Goal: Contribute content: Contribute content

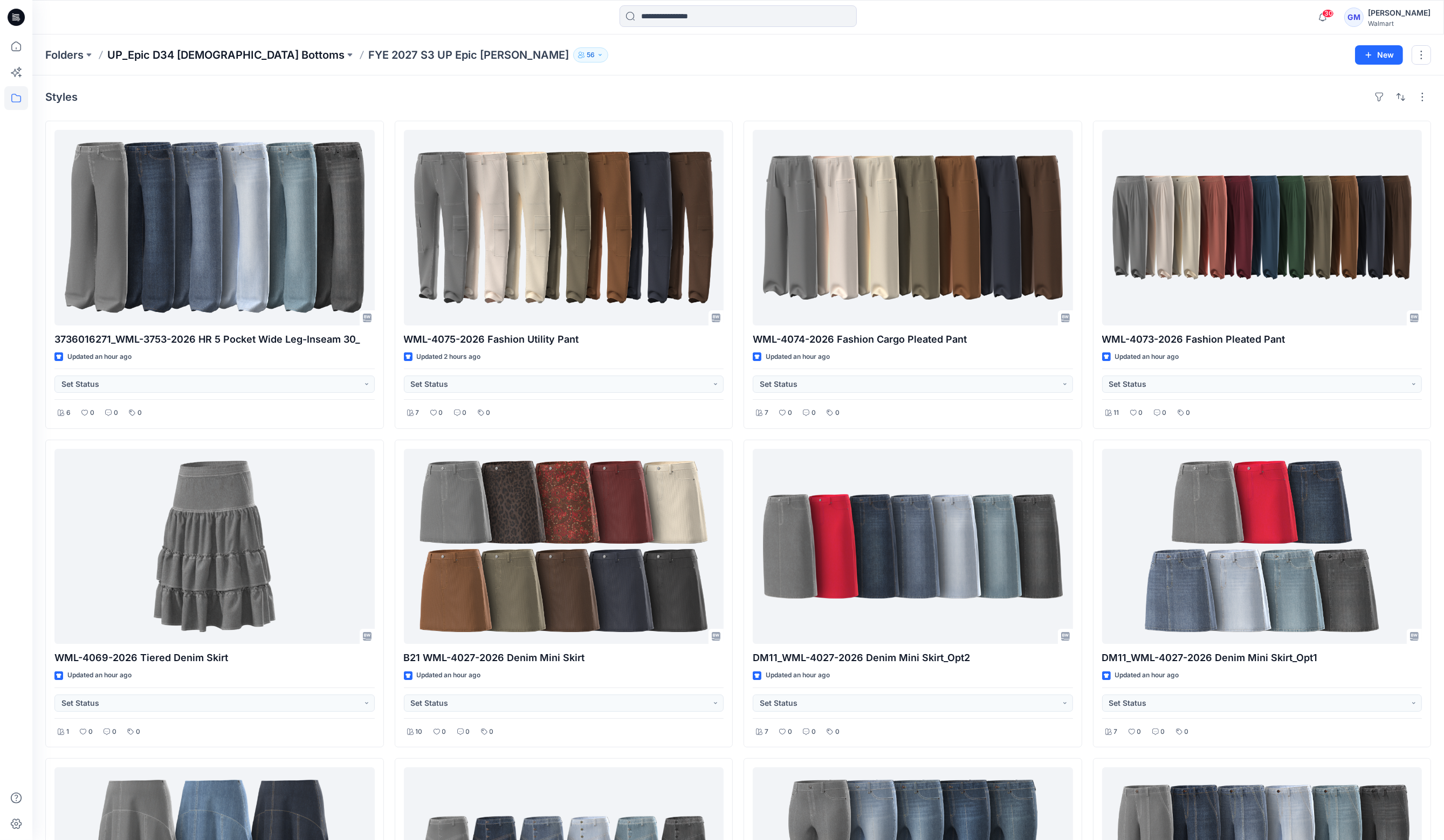
click at [148, 50] on p "UP_Epic D34 [DEMOGRAPHIC_DATA] Bottoms" at bounding box center [226, 54] width 237 height 15
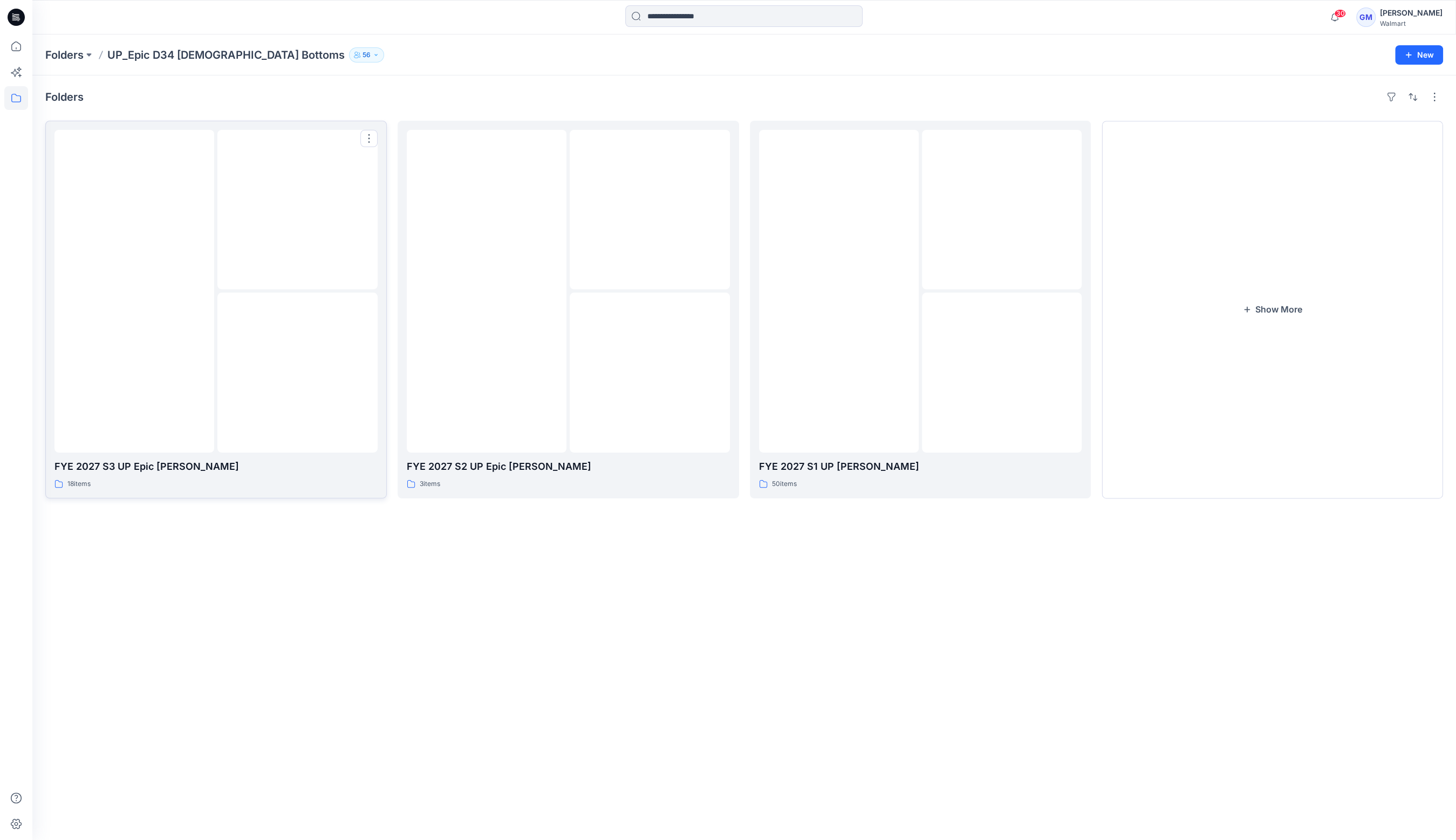
click at [227, 268] on div at bounding box center [297, 210] width 160 height 160
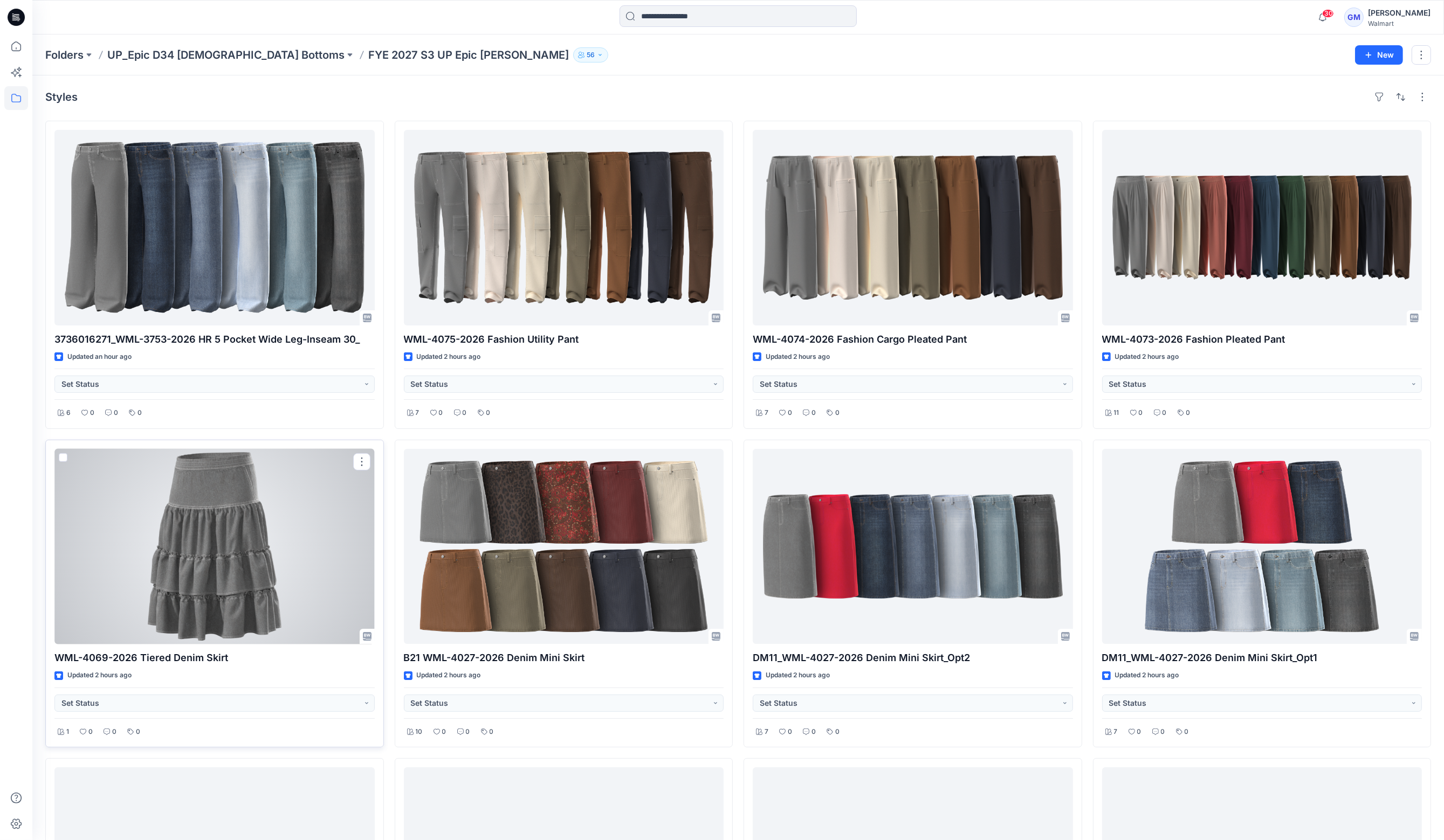
click at [172, 558] on div at bounding box center [214, 547] width 320 height 195
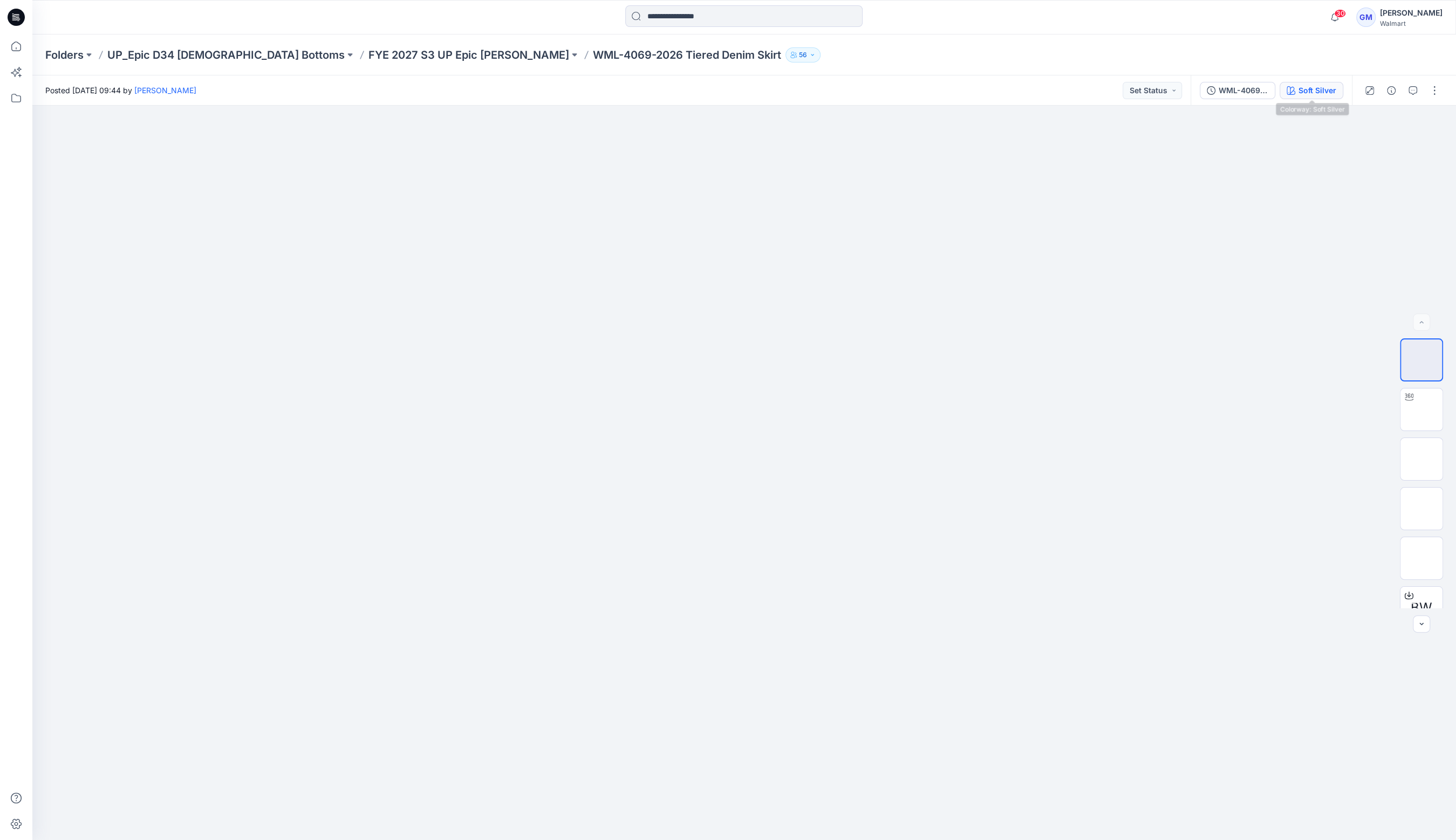
click at [1317, 97] on button "Soft Silver" at bounding box center [1311, 90] width 63 height 17
click at [1315, 89] on div "Soft Silver" at bounding box center [1317, 90] width 37 height 12
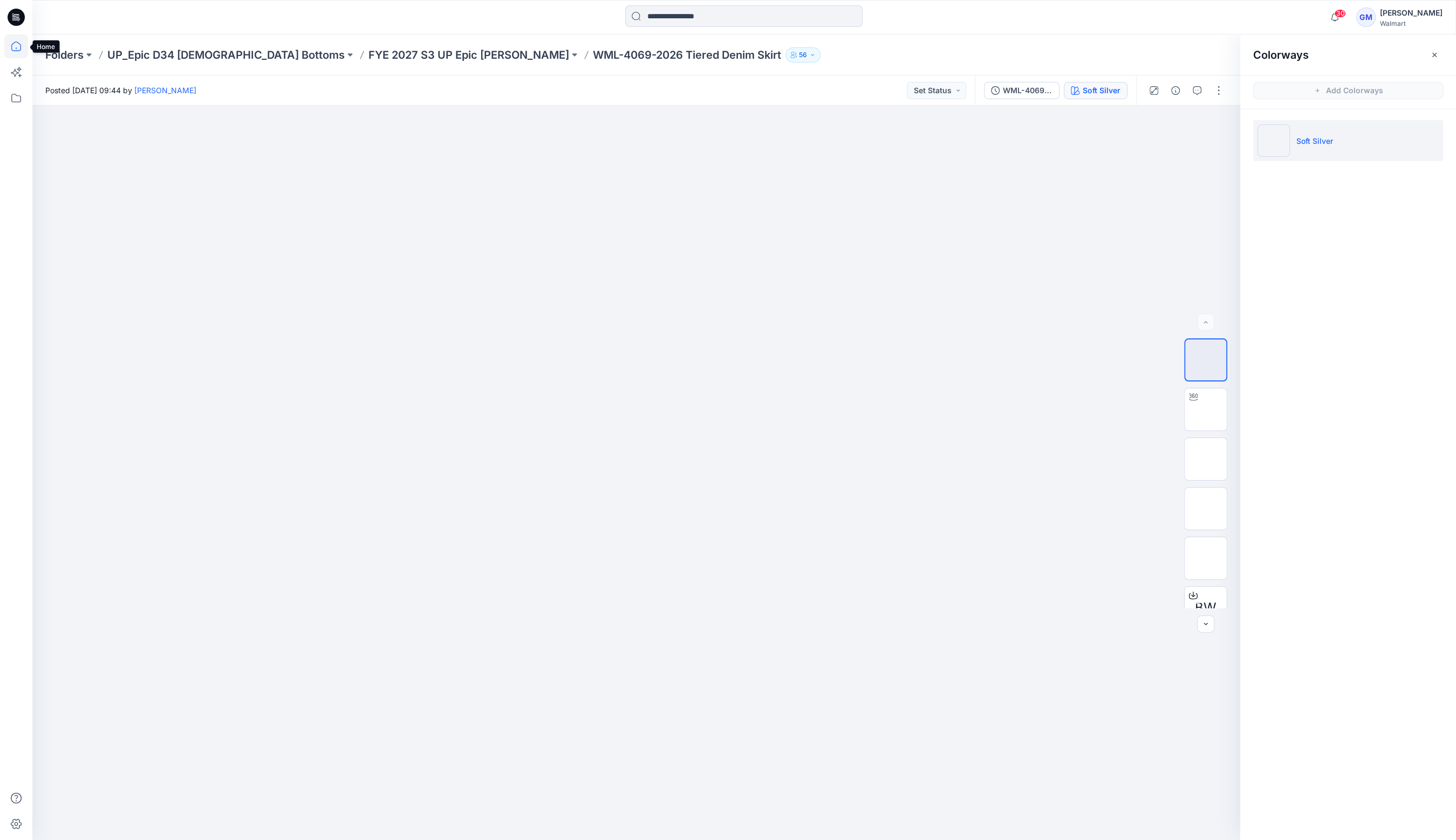
click at [16, 47] on icon at bounding box center [16, 46] width 24 height 24
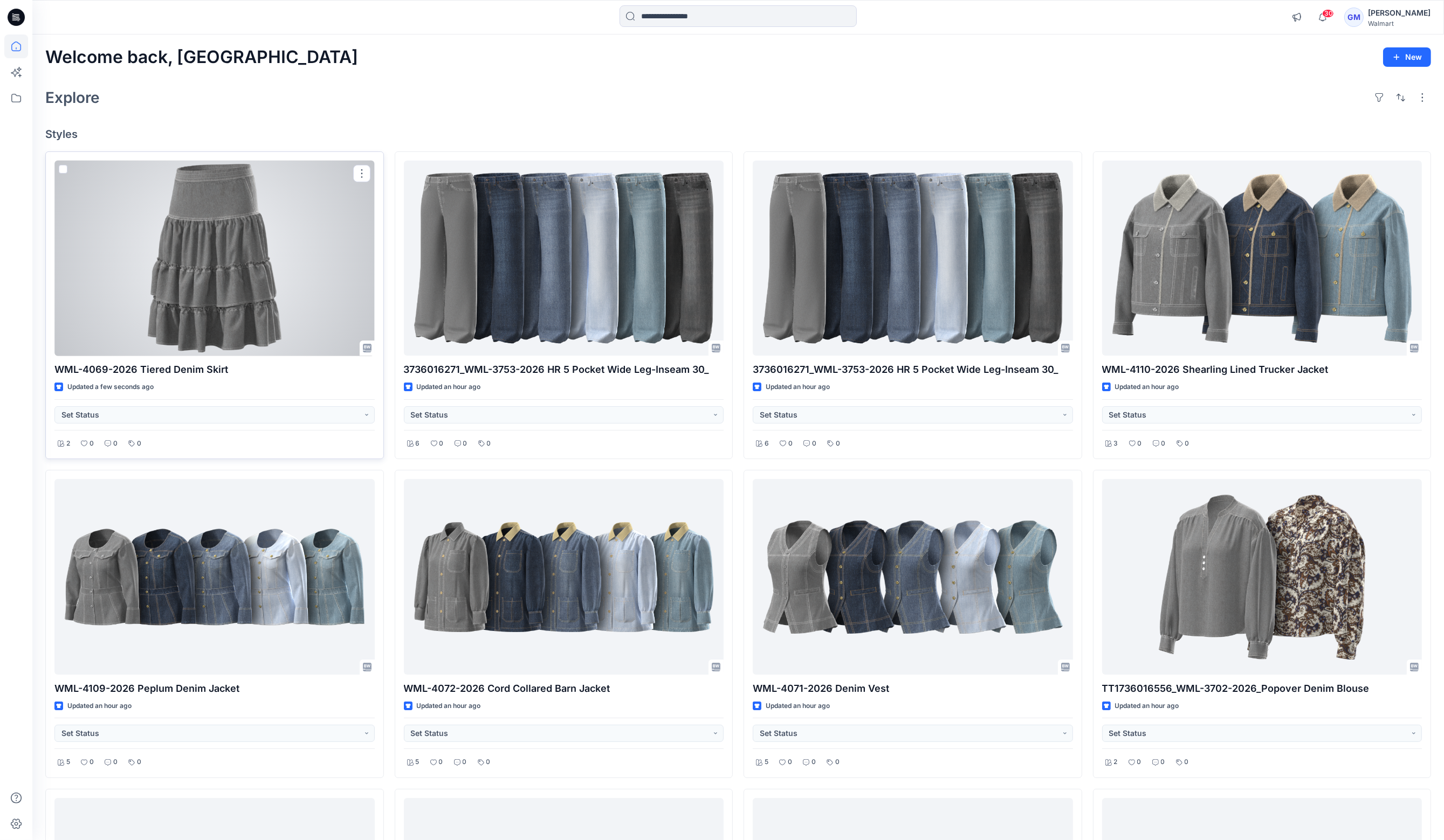
click at [206, 240] on div at bounding box center [214, 258] width 320 height 195
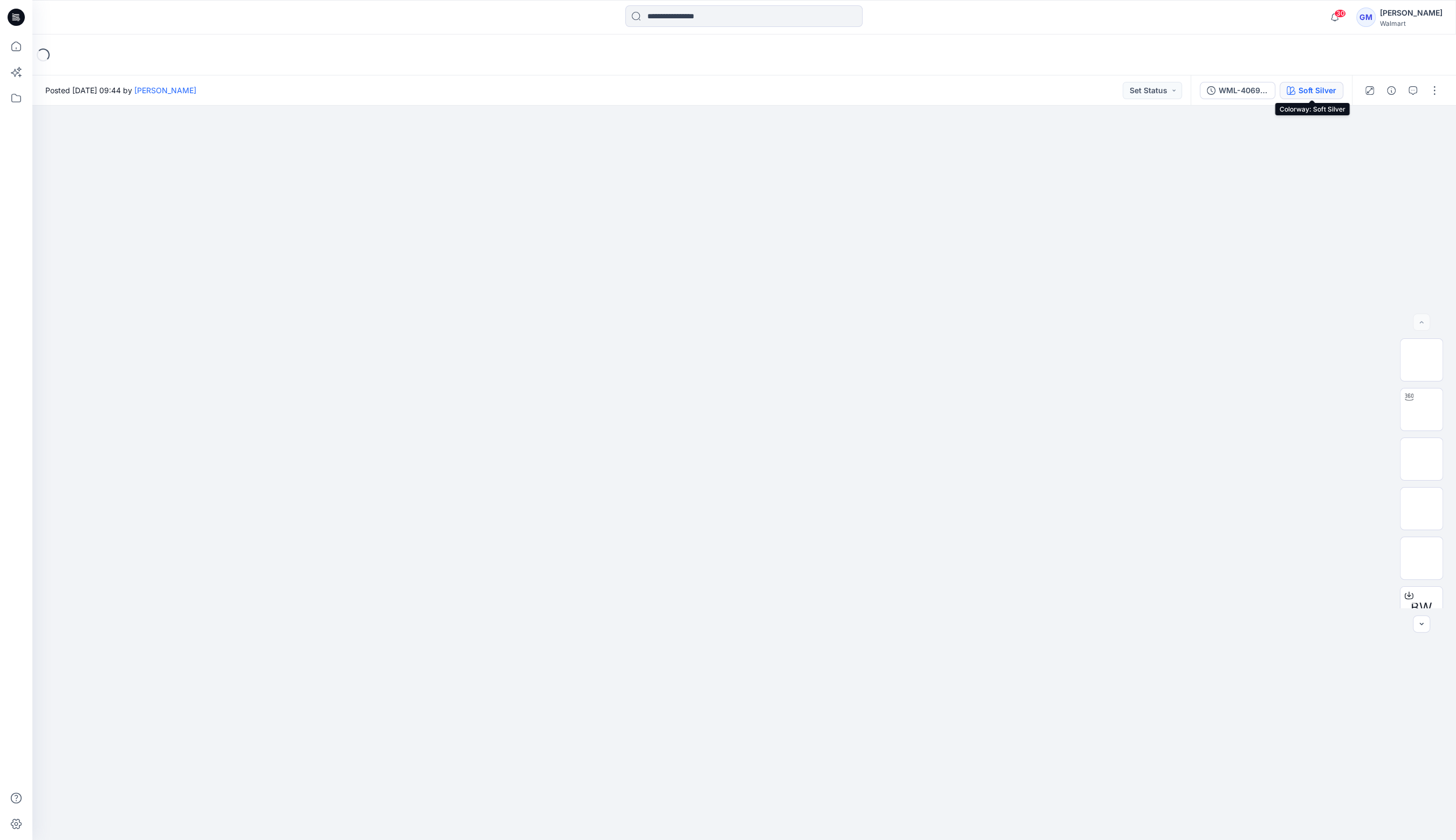
click at [1329, 90] on div "Soft Silver" at bounding box center [1317, 90] width 37 height 12
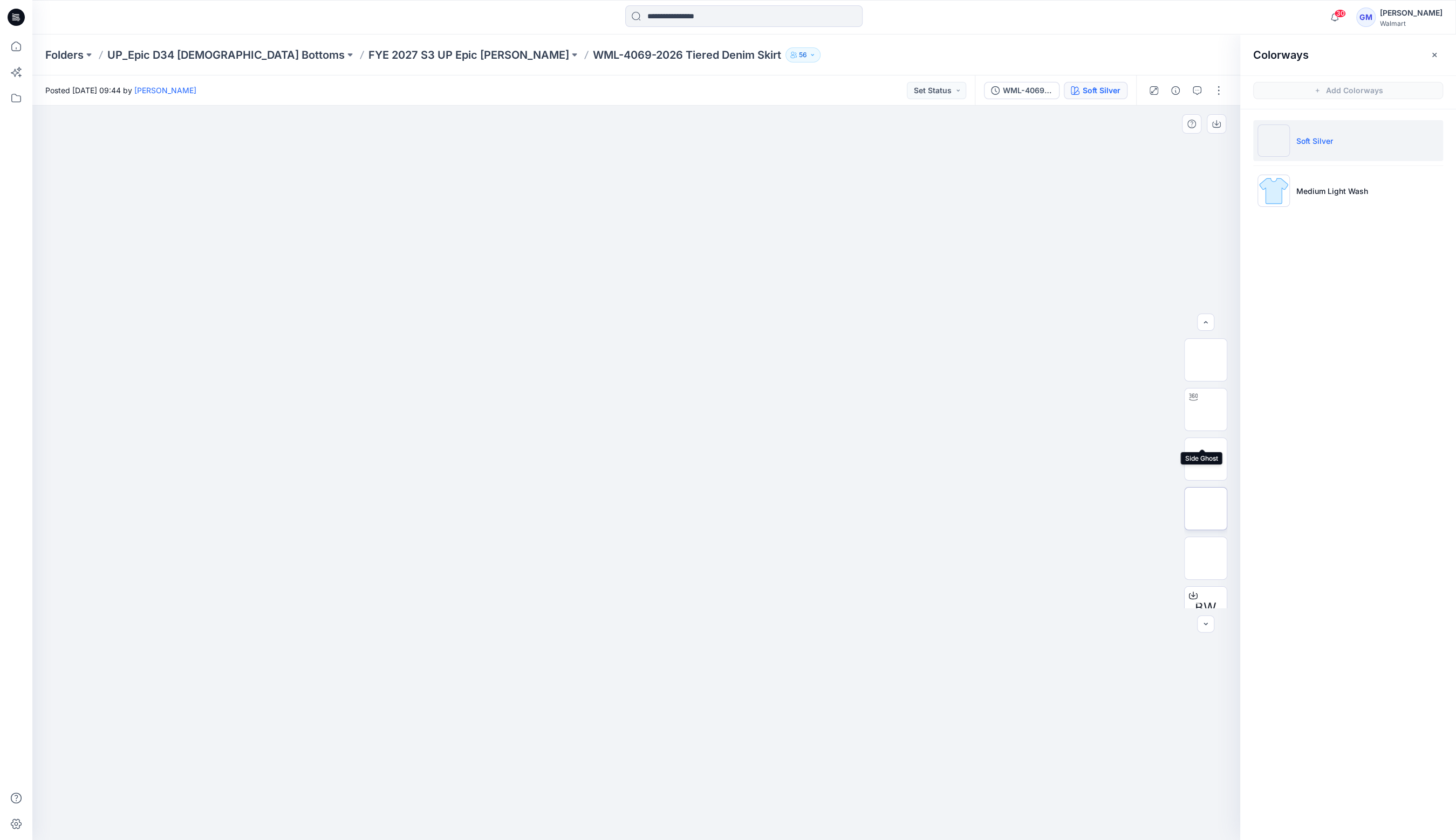
scroll to position [120, 0]
click at [1217, 89] on button "button" at bounding box center [1218, 90] width 17 height 17
click at [1189, 136] on button "Edit" at bounding box center [1172, 145] width 99 height 20
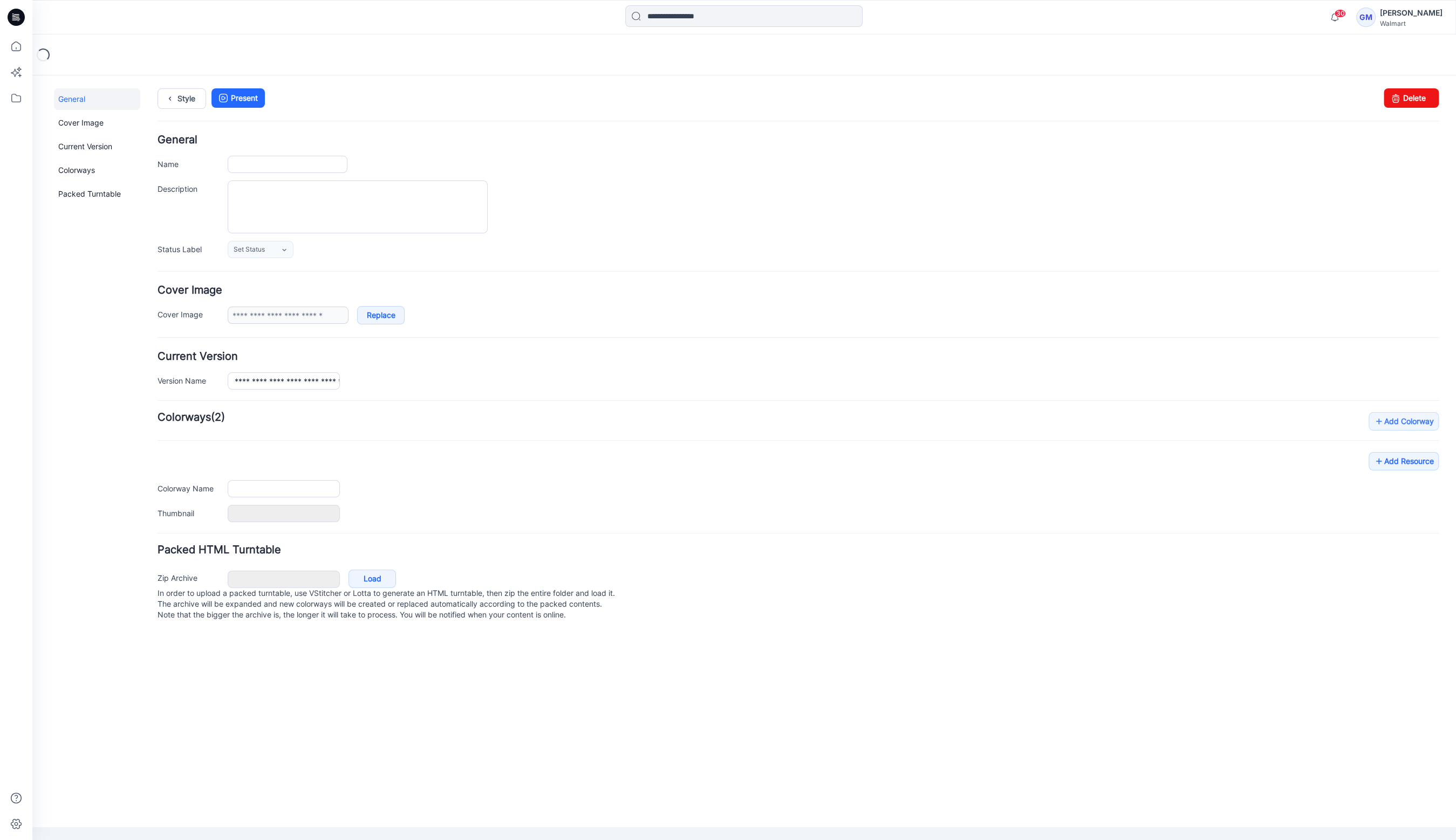
type input "**********"
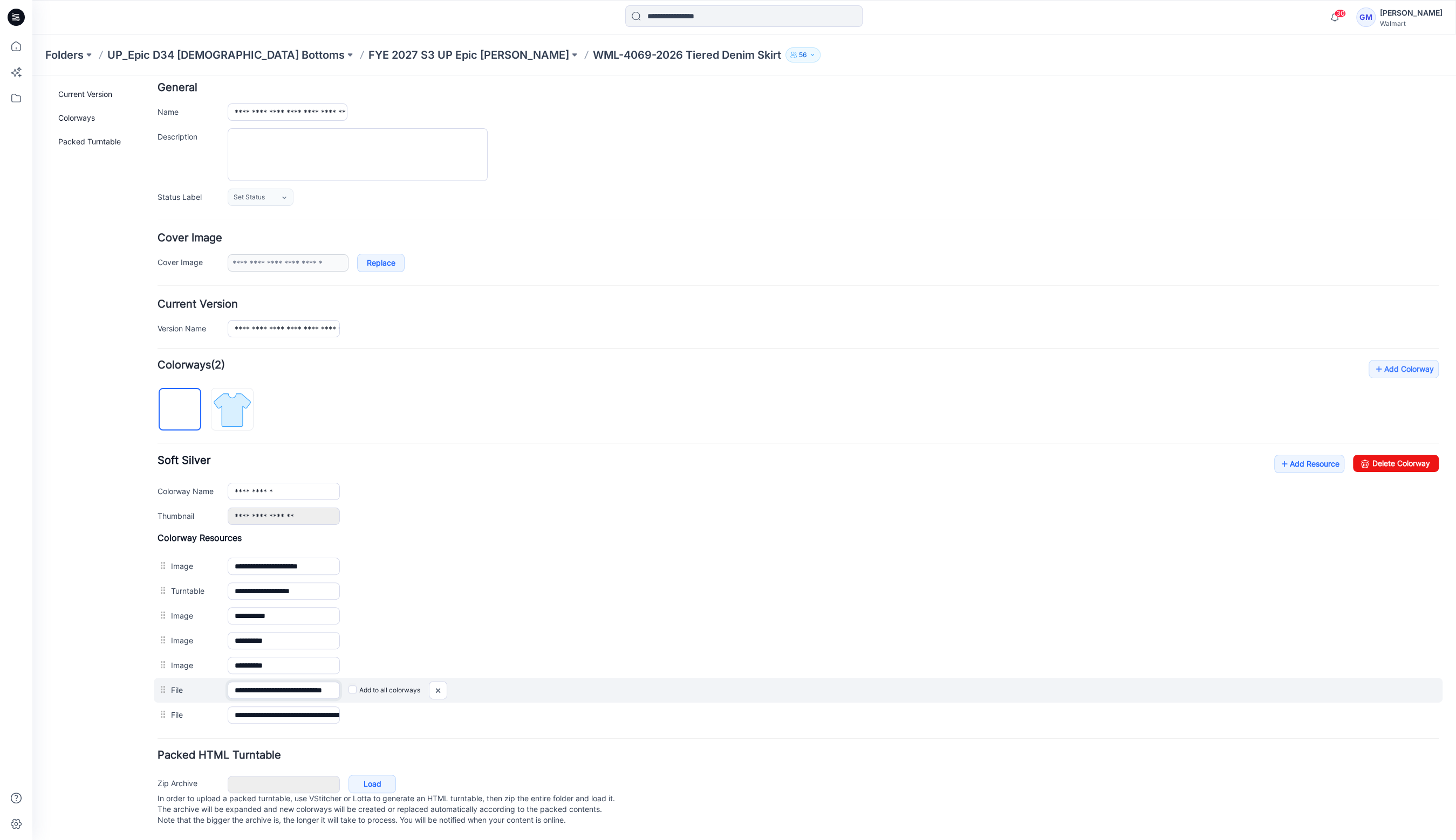
scroll to position [0, 25]
drag, startPoint x: 269, startPoint y: 684, endPoint x: 509, endPoint y: 684, distance: 240.0
click at [509, 684] on div "**********" at bounding box center [798, 691] width 1288 height 25
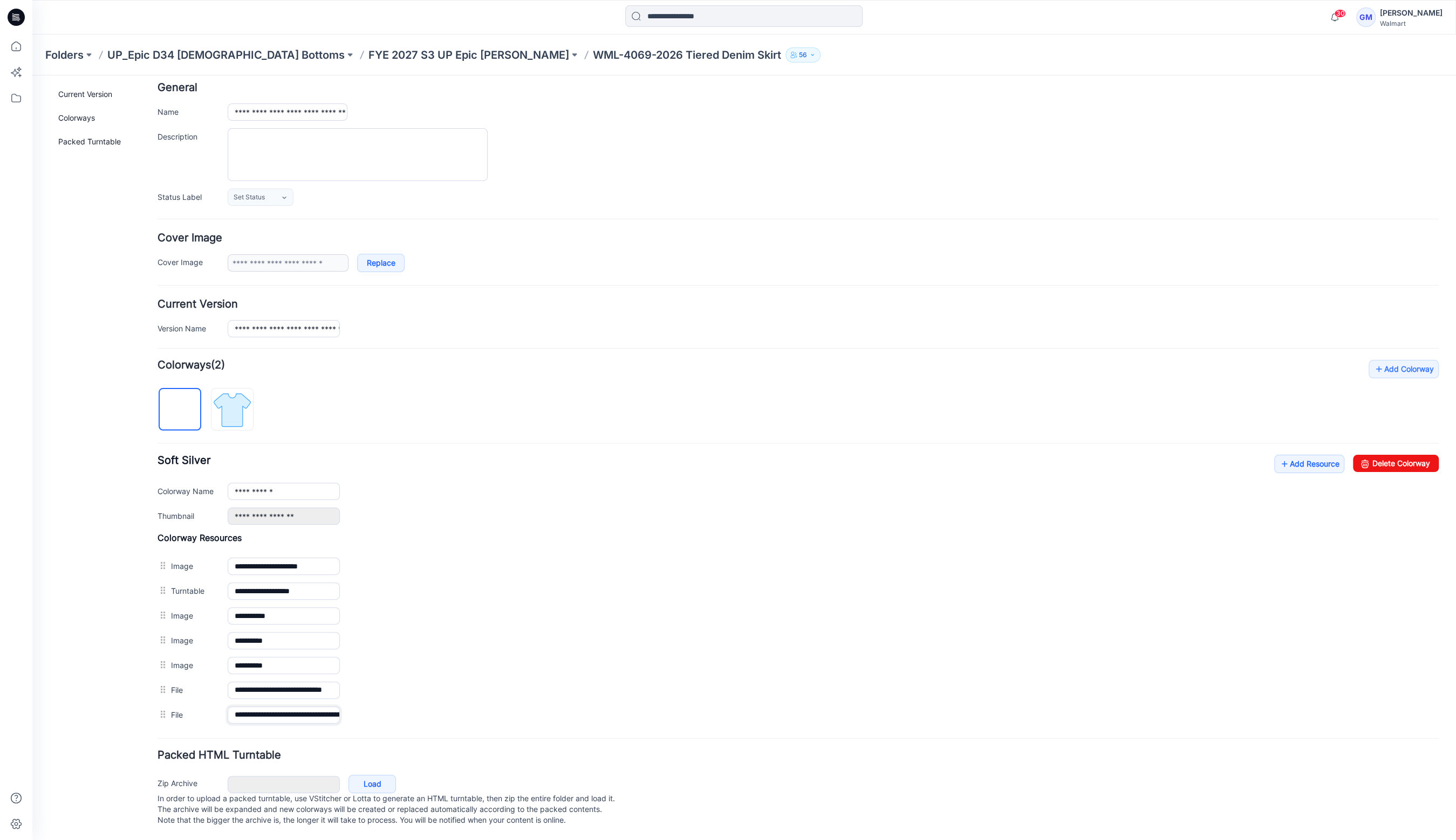
scroll to position [0, 135]
drag, startPoint x: 300, startPoint y: 705, endPoint x: 628, endPoint y: 719, distance: 328.3
click at [628, 719] on form "**********" at bounding box center [798, 456] width 1281 height 746
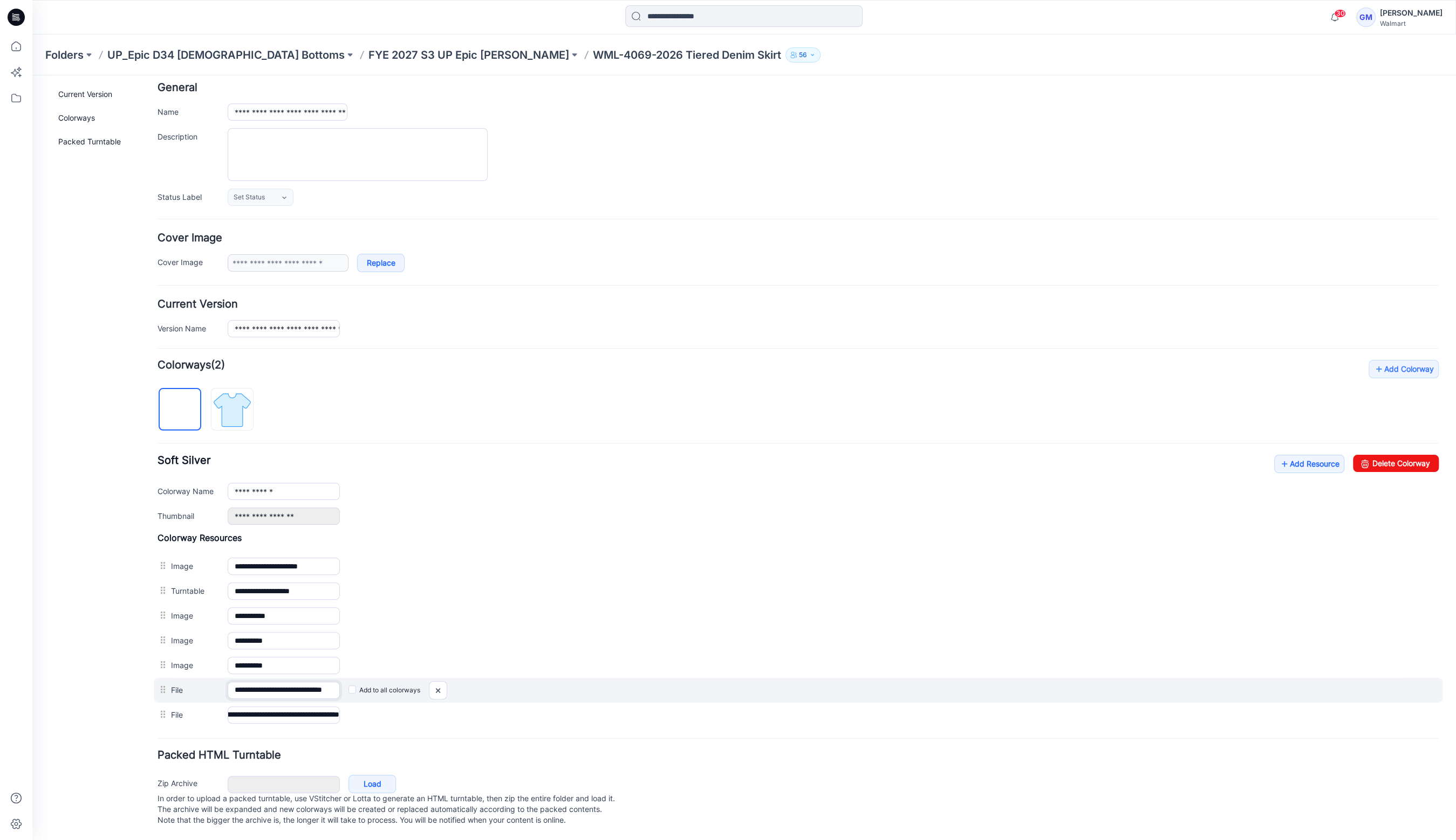
scroll to position [0, 0]
drag, startPoint x: 324, startPoint y: 679, endPoint x: 381, endPoint y: 682, distance: 57.1
click at [380, 682] on div "**********" at bounding box center [798, 691] width 1288 height 25
drag, startPoint x: 432, startPoint y: 681, endPoint x: 814, endPoint y: 141, distance: 661.5
click at [432, 682] on img at bounding box center [437, 691] width 17 height 18
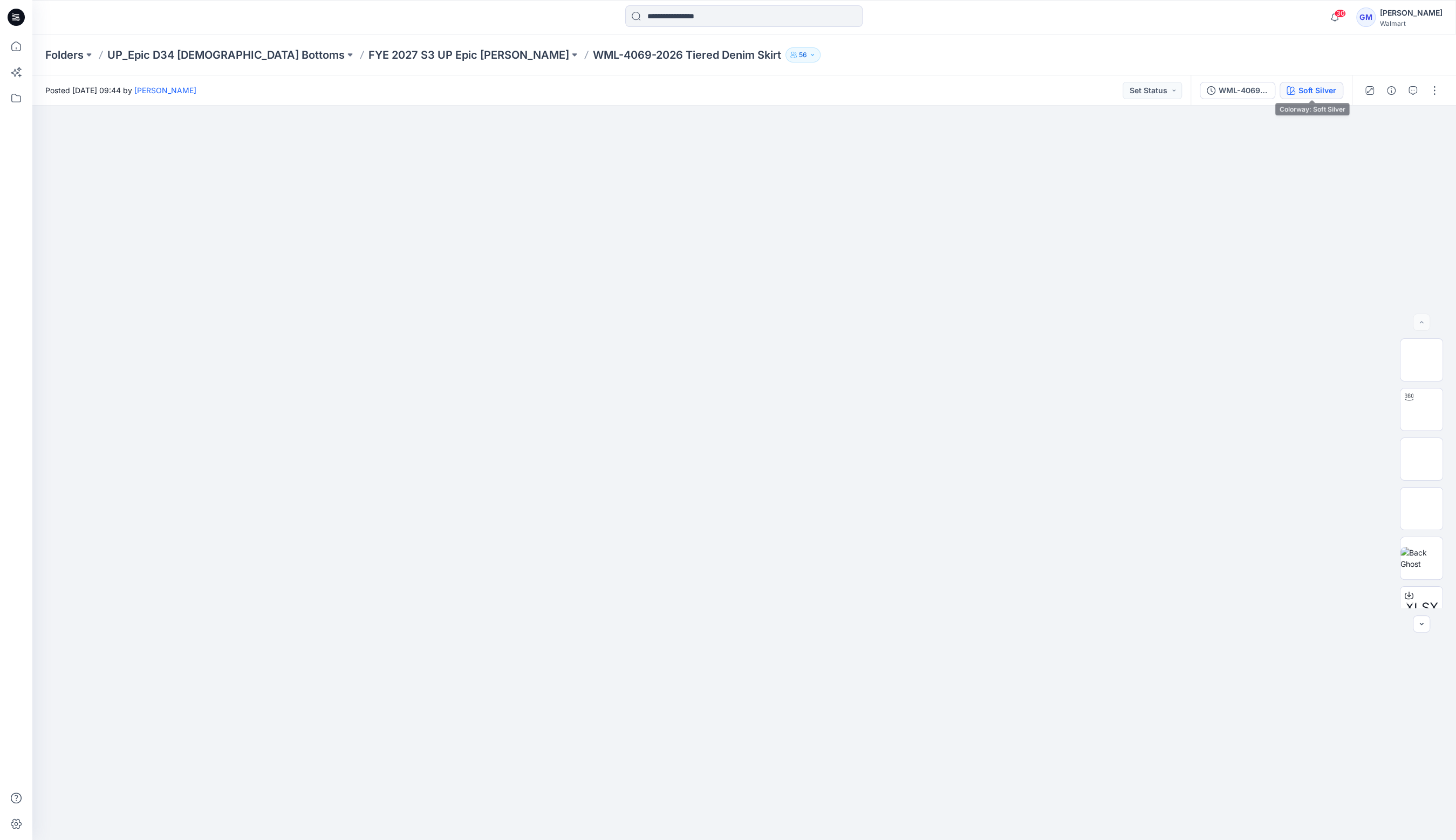
click at [1320, 92] on div "Soft Silver" at bounding box center [1317, 90] width 37 height 12
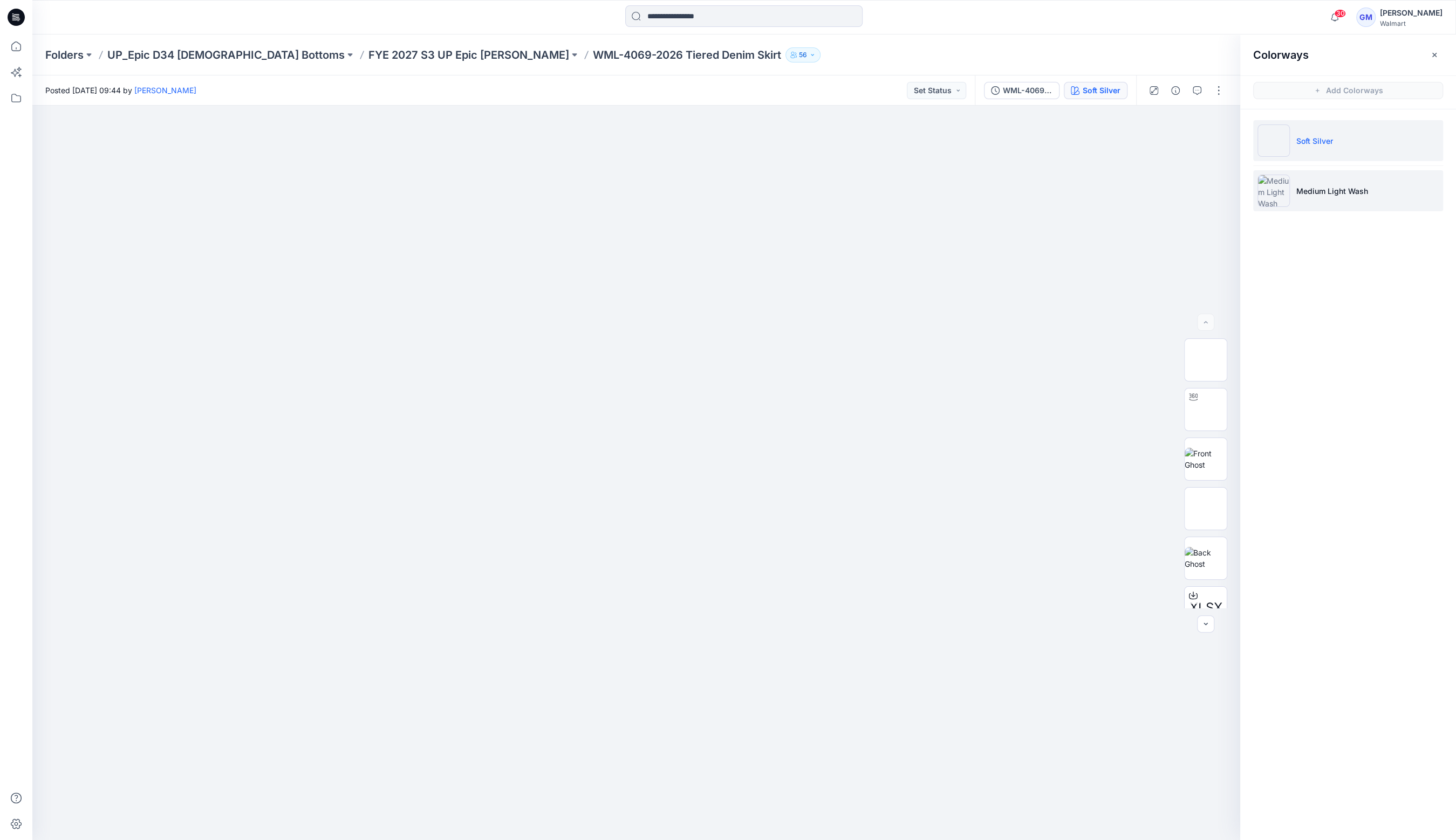
click at [1303, 190] on p "Medium Light Wash" at bounding box center [1332, 191] width 71 height 12
click at [1219, 92] on button "button" at bounding box center [1218, 90] width 17 height 17
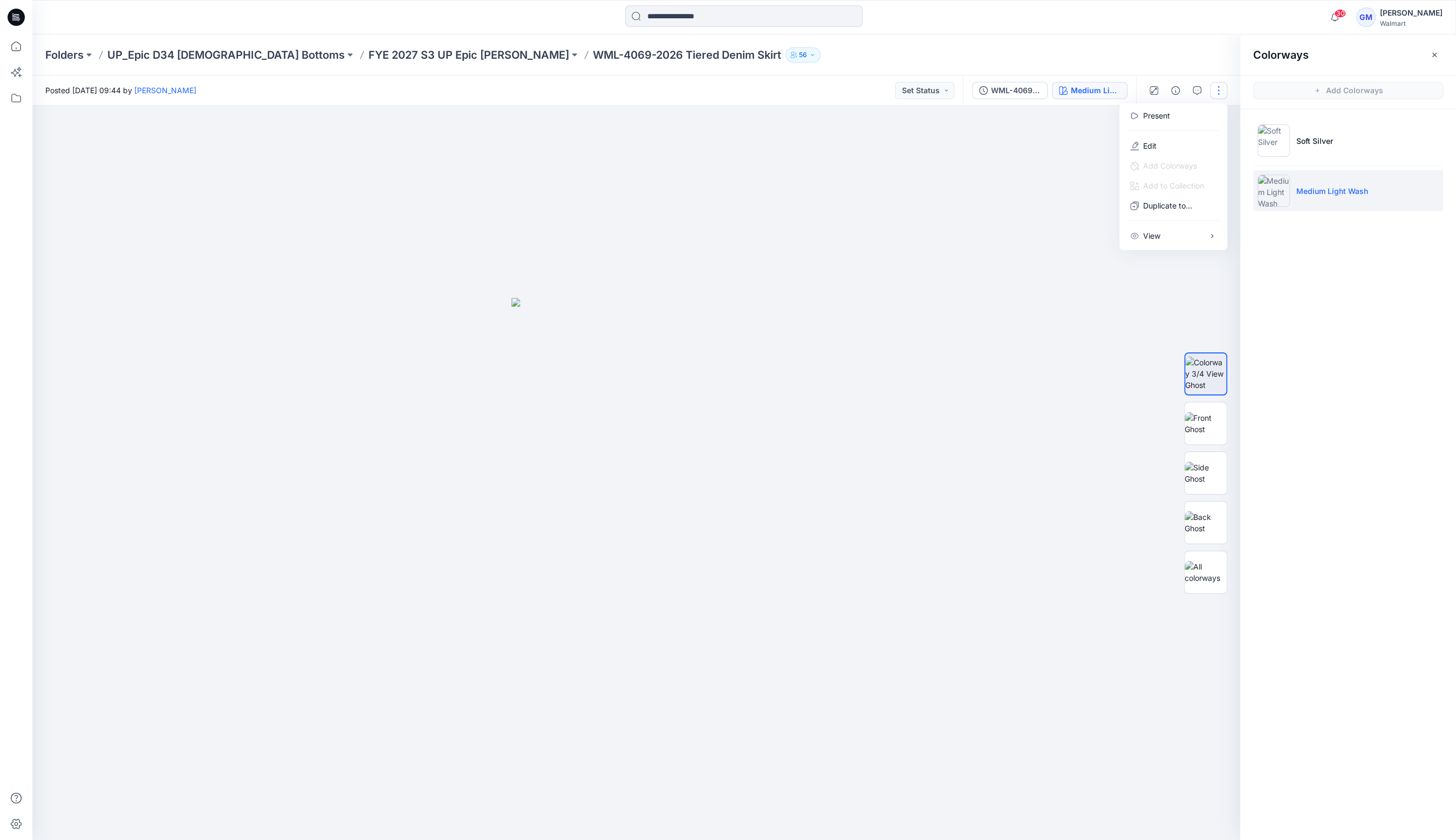
click at [1195, 135] on div at bounding box center [1173, 130] width 103 height 10
click at [1157, 147] on button "Edit" at bounding box center [1172, 145] width 99 height 20
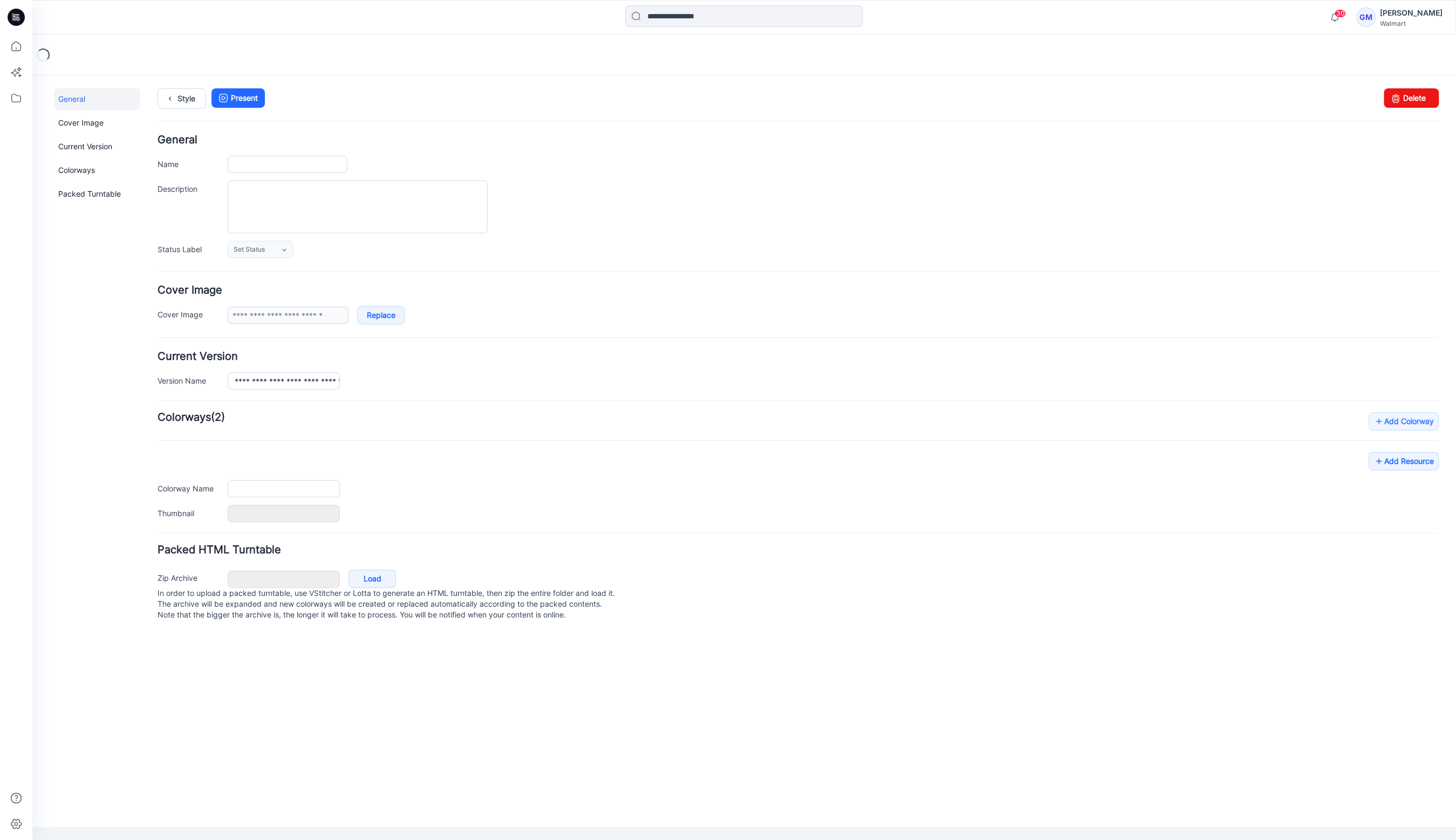
type input "**********"
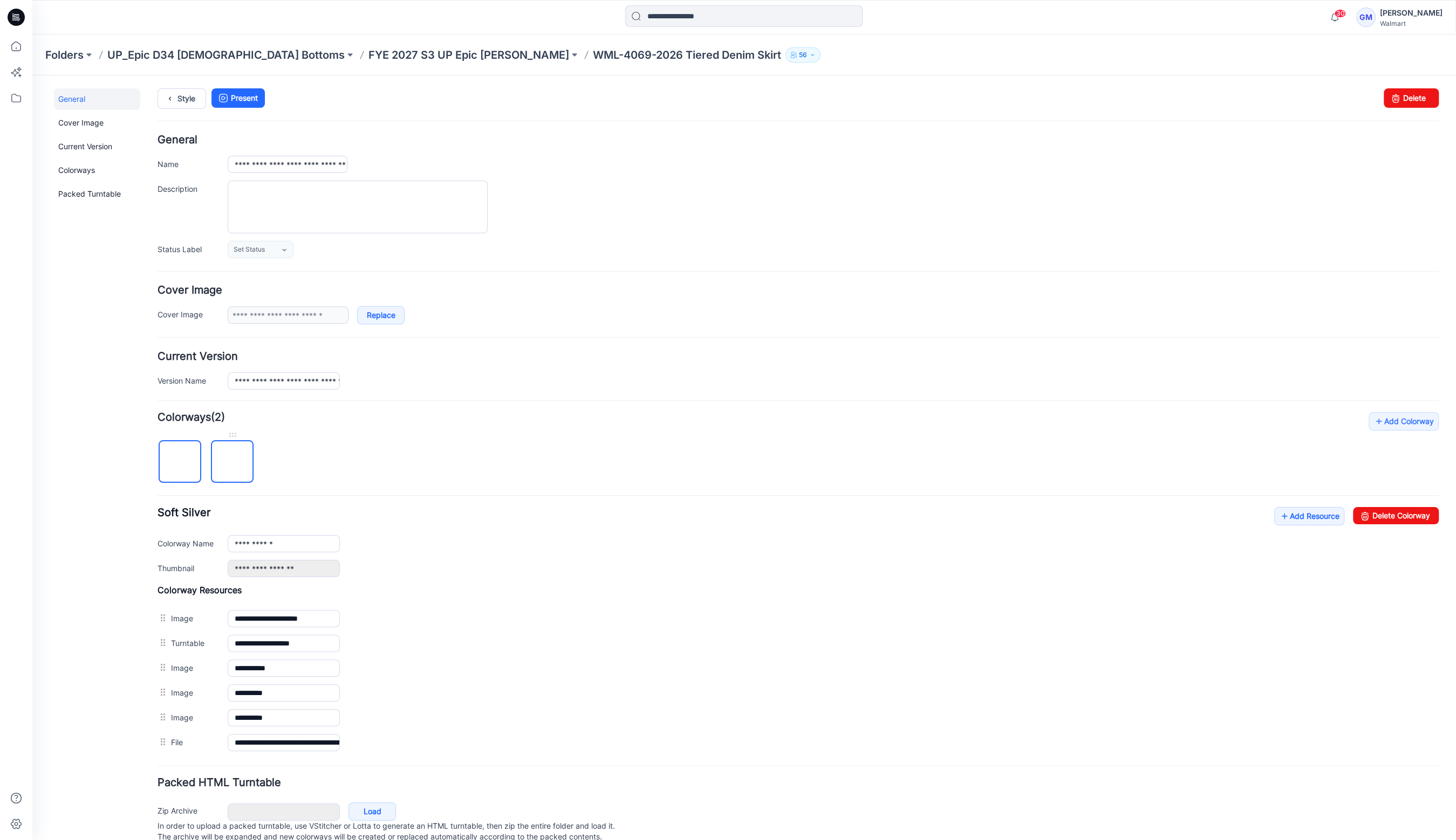
click at [233, 463] on img at bounding box center [233, 463] width 0 height 0
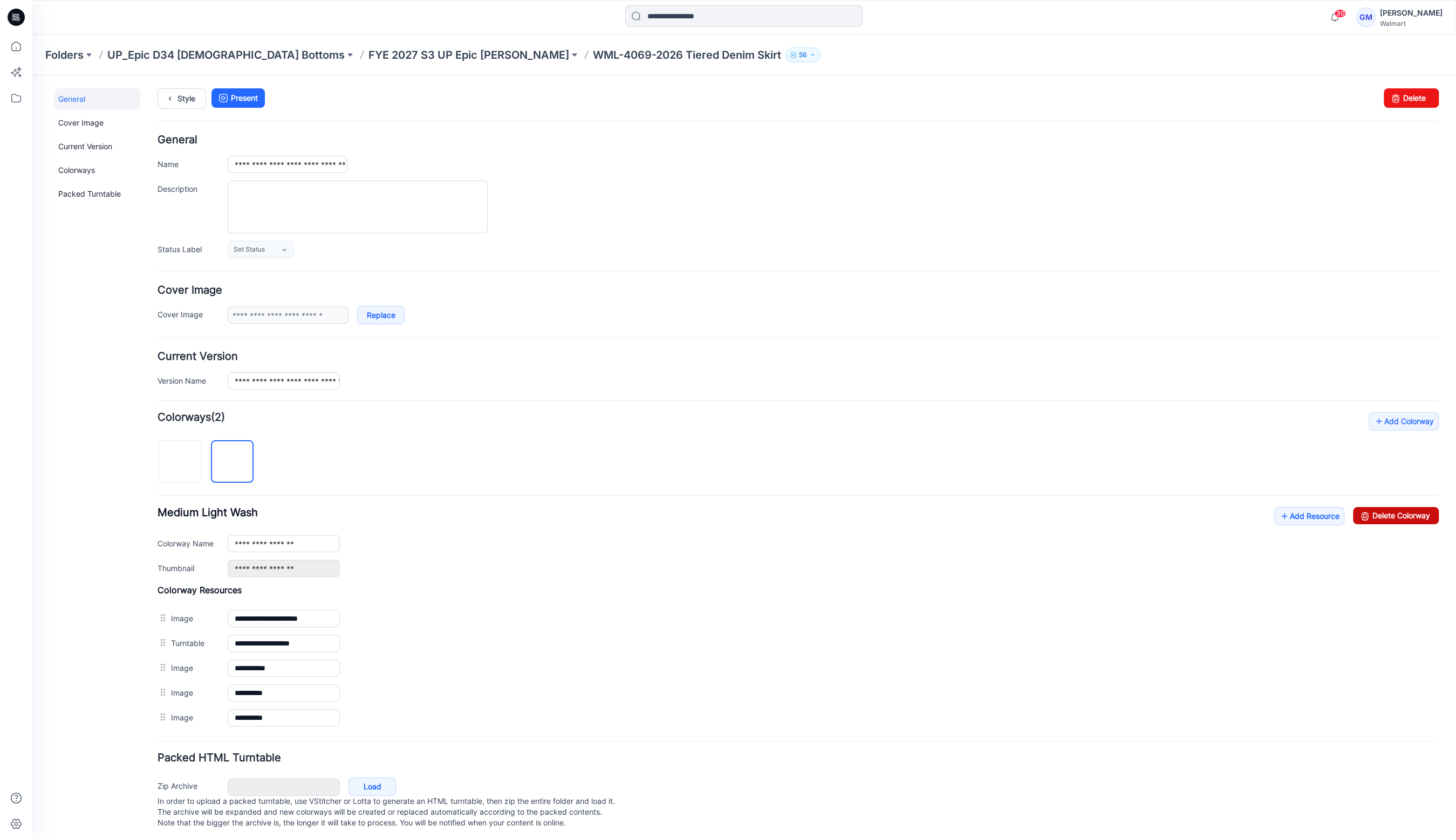
drag, startPoint x: 1388, startPoint y: 515, endPoint x: 815, endPoint y: 125, distance: 693.1
click at [1388, 515] on link "Delete Colorway" at bounding box center [1395, 515] width 86 height 17
type input "**********"
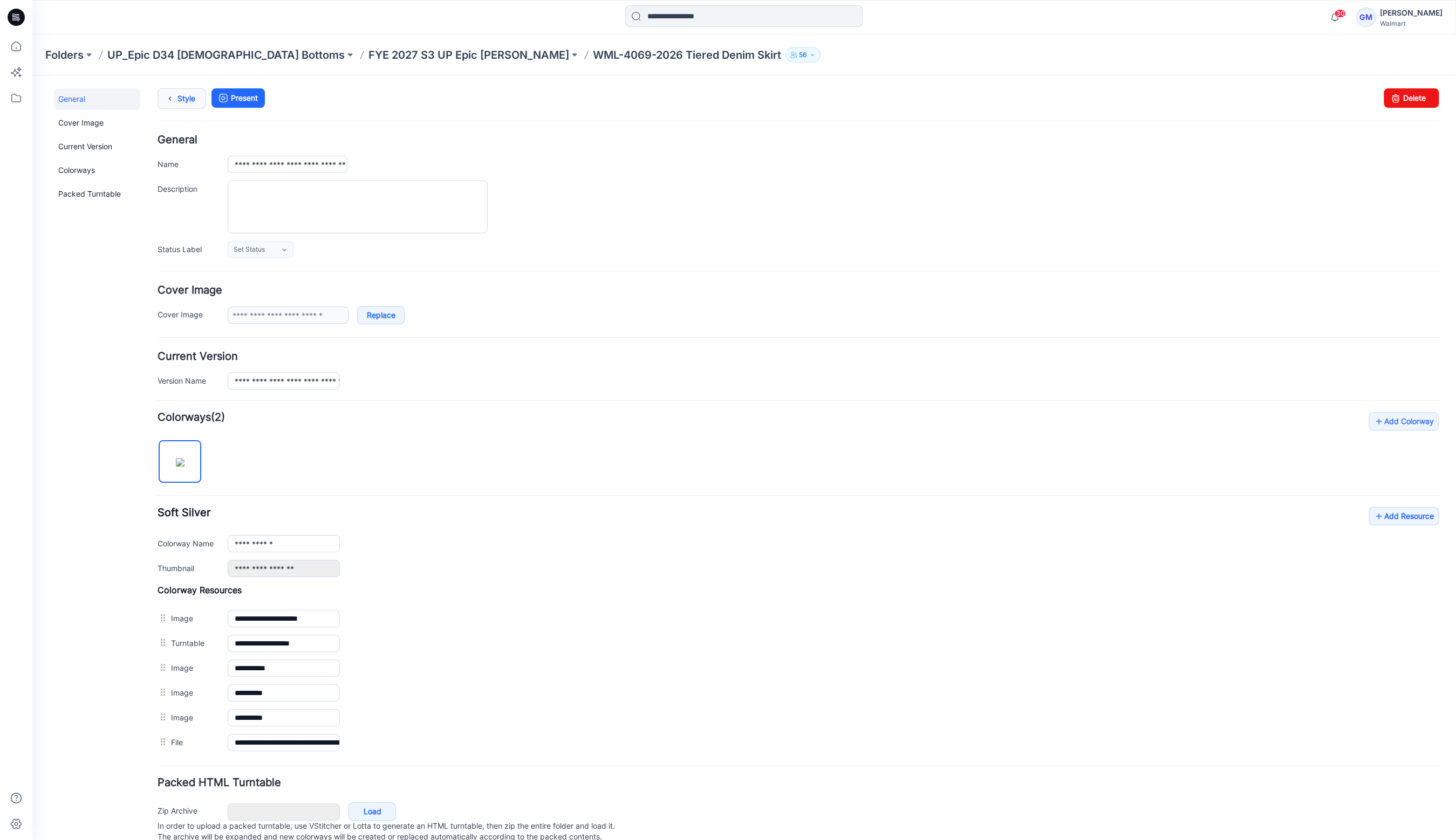
click at [192, 96] on link "Style" at bounding box center [182, 98] width 48 height 21
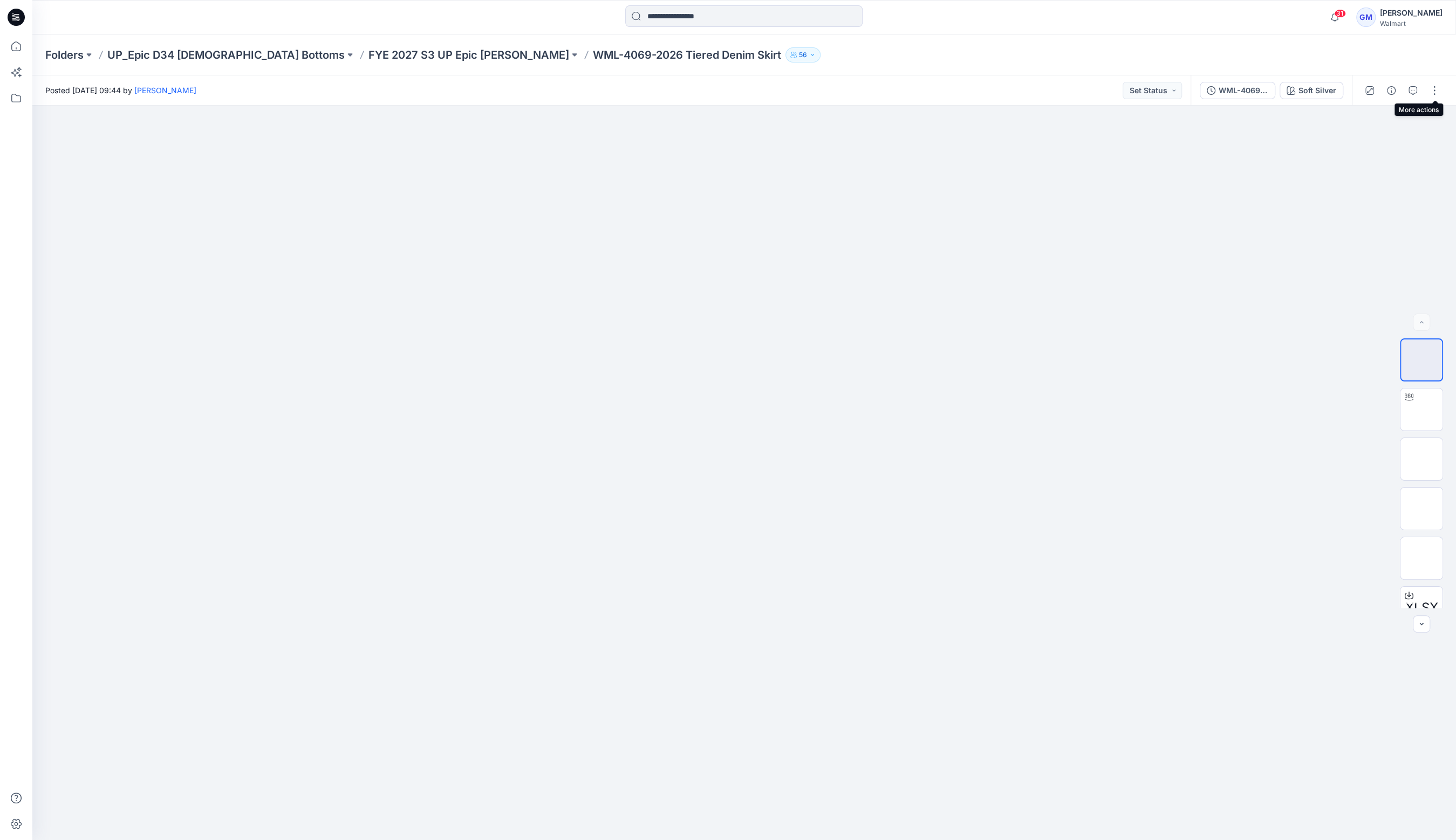
click at [1440, 81] on div at bounding box center [1402, 91] width 100 height 30
click at [1433, 86] on button "button" at bounding box center [1434, 90] width 17 height 17
click at [1408, 145] on button "Edit" at bounding box center [1388, 145] width 99 height 20
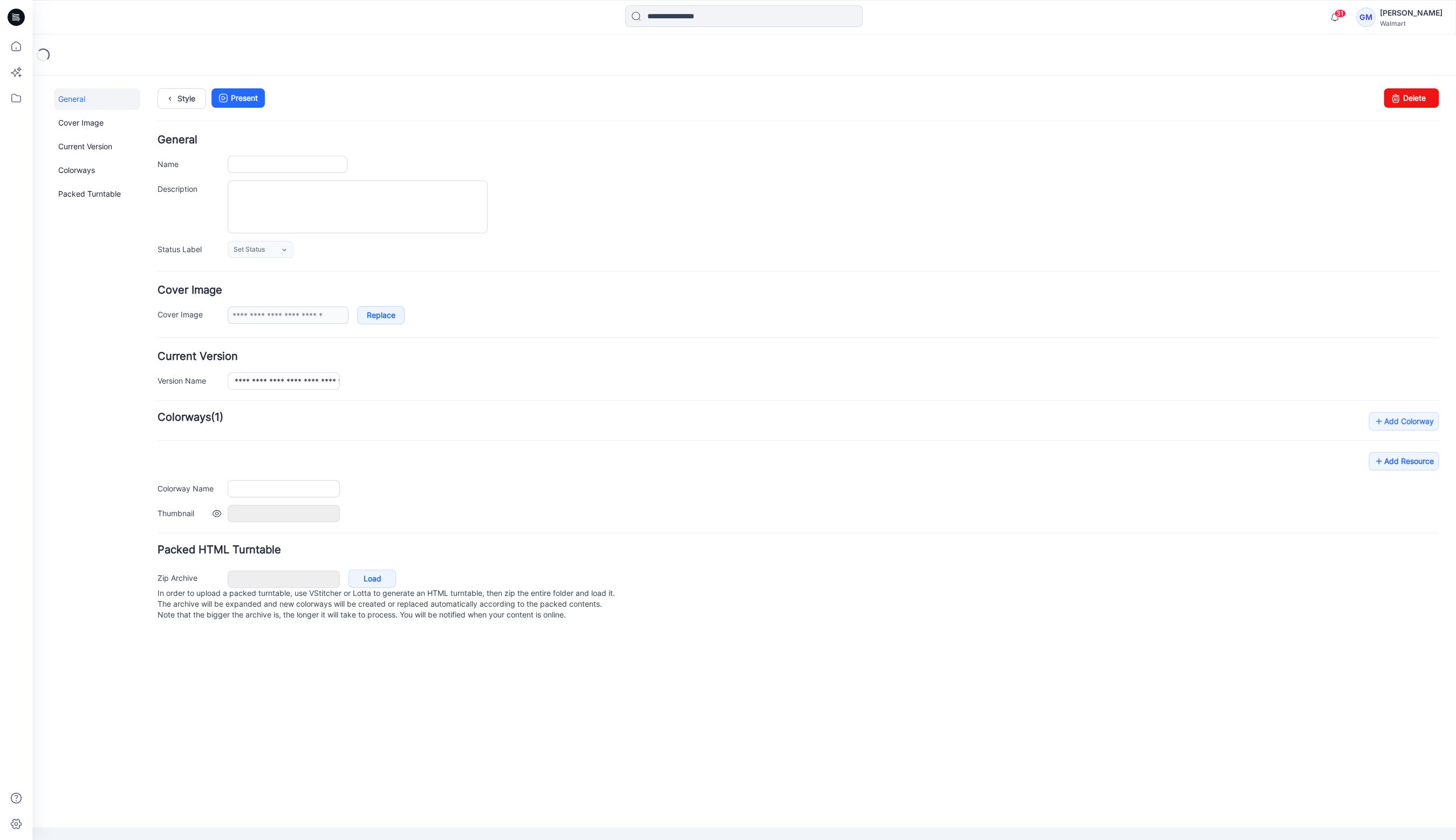
type input "**********"
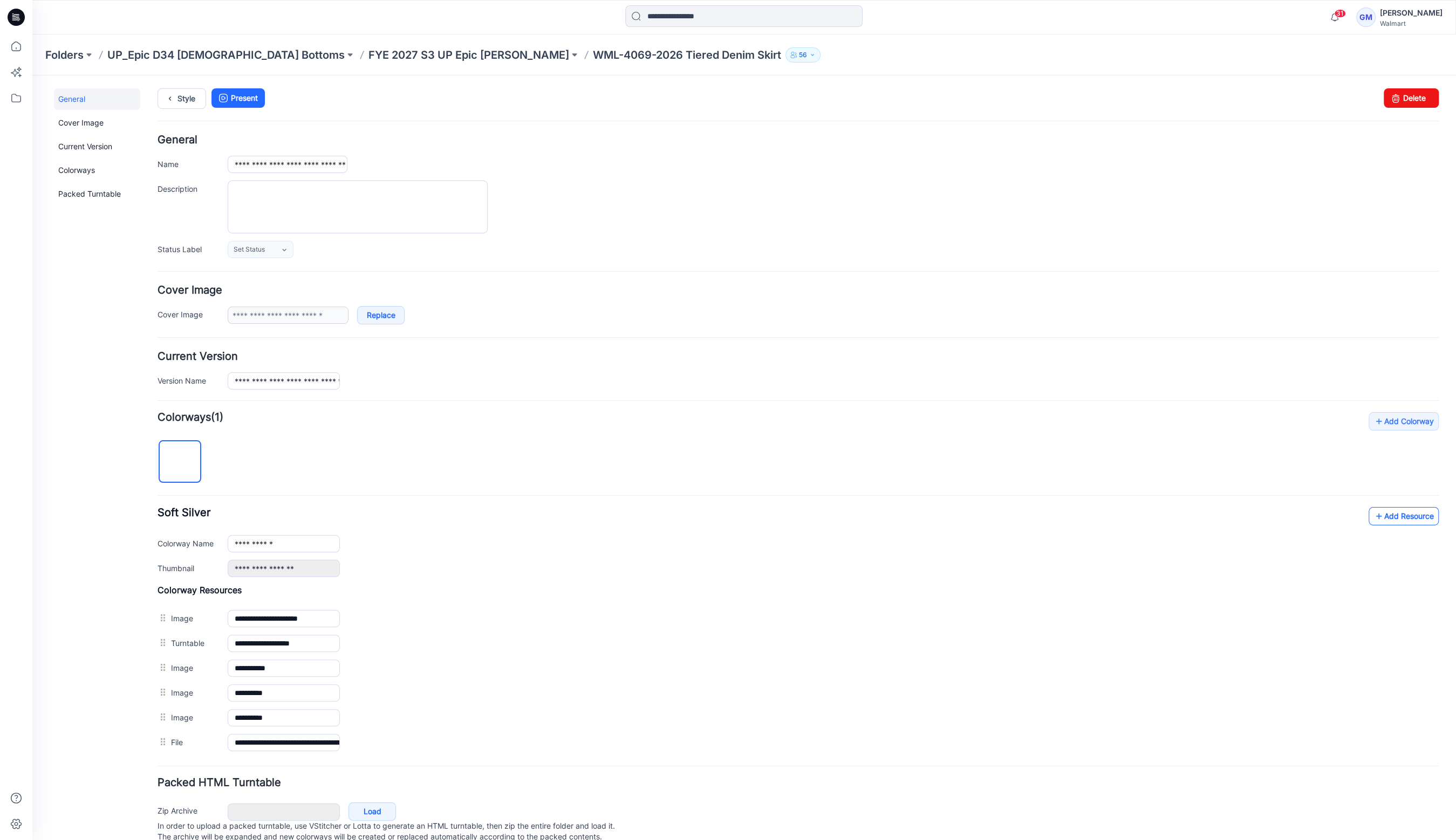
click at [1389, 520] on link "Add Resource" at bounding box center [1403, 516] width 70 height 19
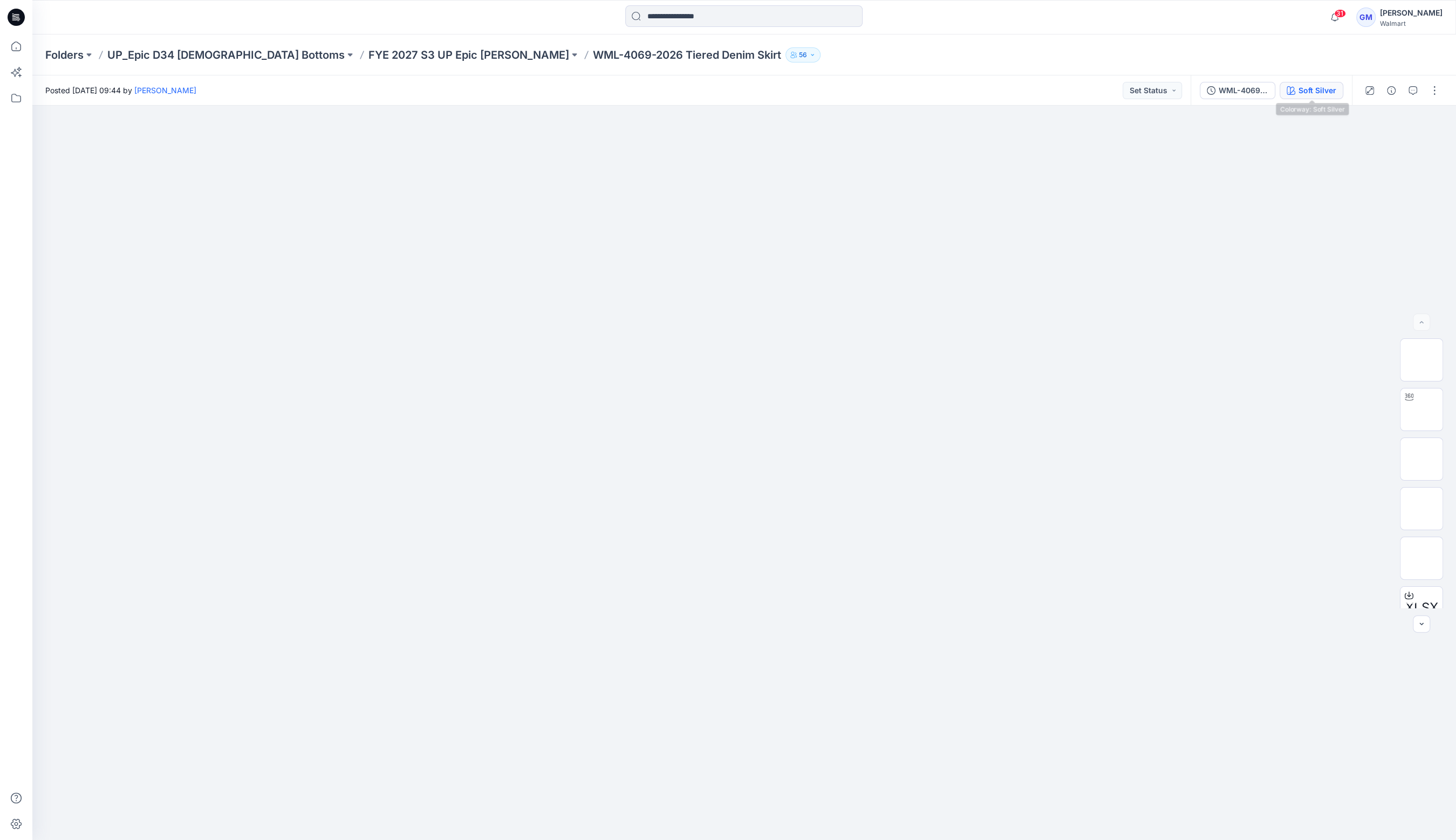
click at [1315, 87] on div "Soft Silver" at bounding box center [1317, 90] width 37 height 12
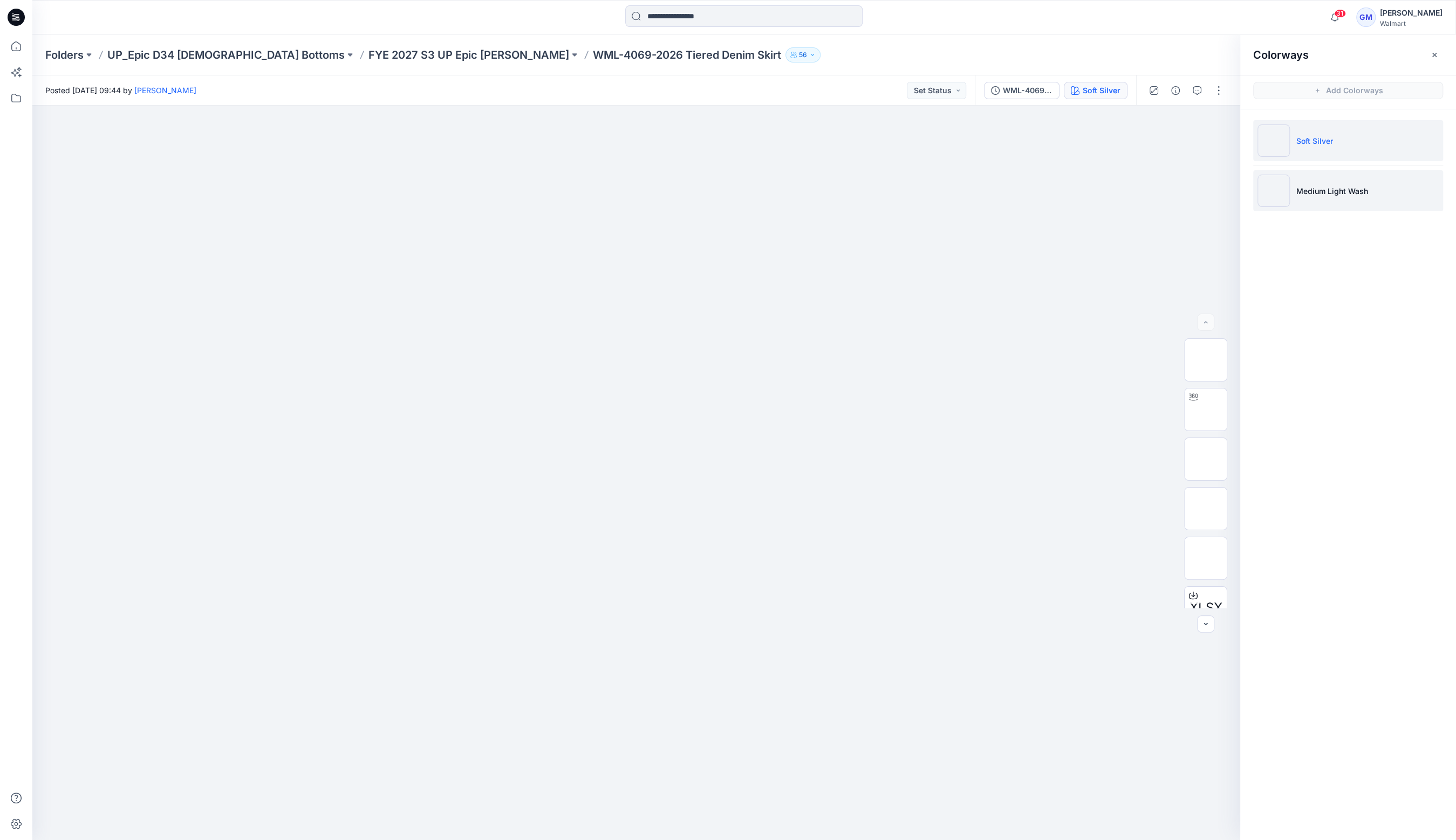
click at [1300, 194] on p "Medium Light Wash" at bounding box center [1332, 191] width 71 height 12
click at [1205, 523] on img at bounding box center [1205, 523] width 0 height 0
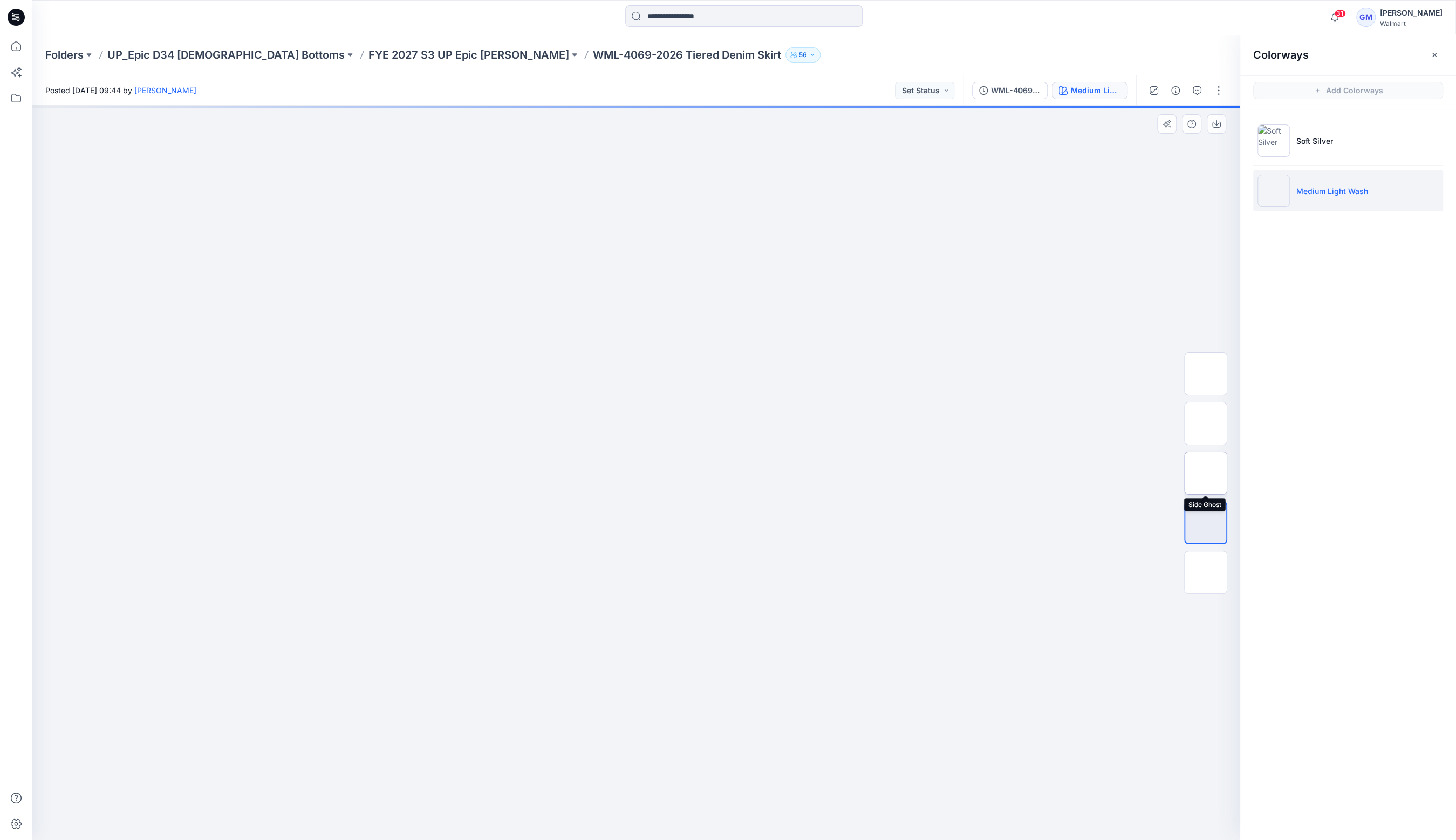
click at [1205, 474] on img at bounding box center [1205, 474] width 0 height 0
click at [1205, 424] on img at bounding box center [1205, 424] width 0 height 0
click at [1205, 375] on img at bounding box center [1205, 375] width 0 height 0
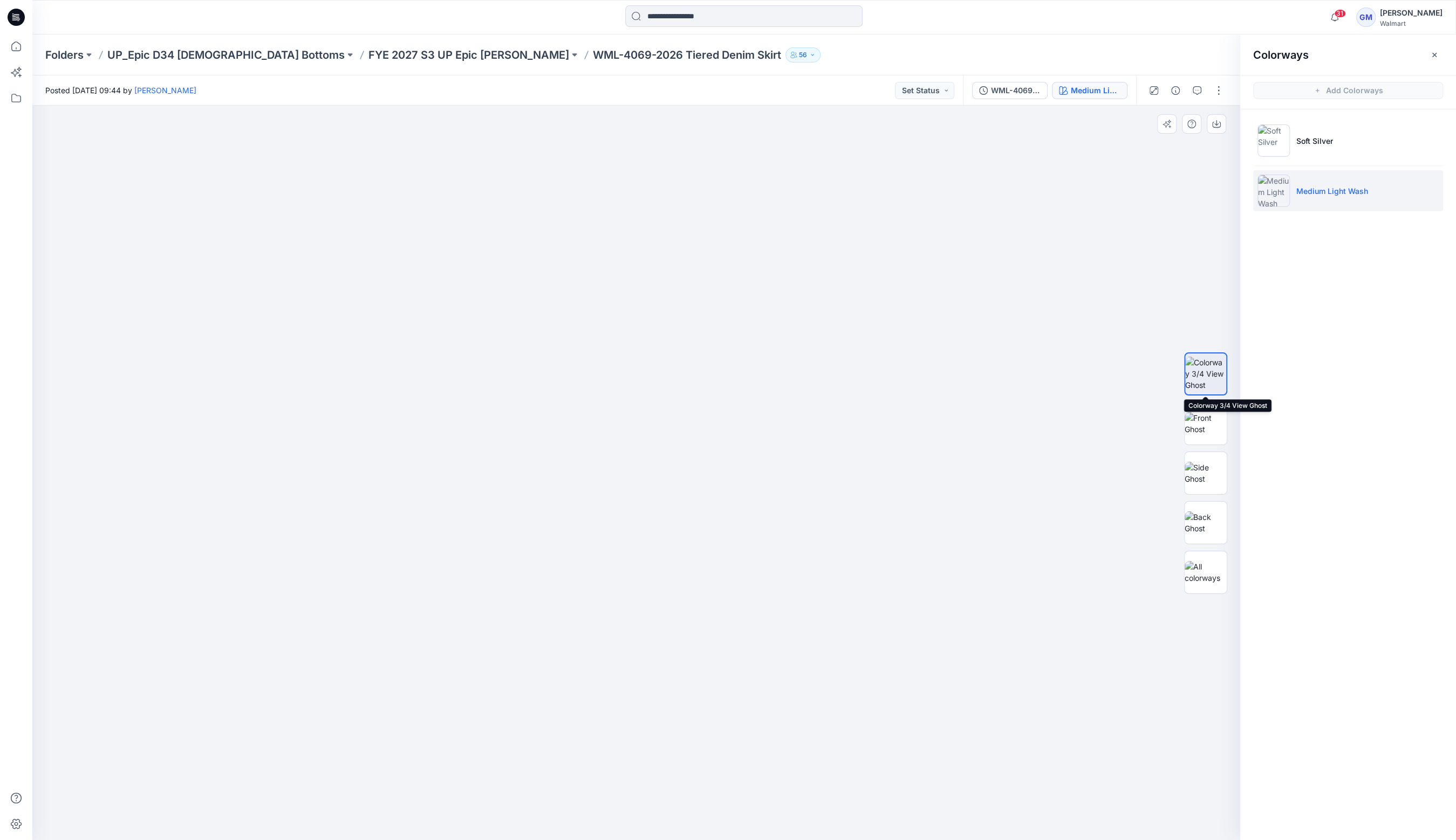
click at [1195, 366] on img at bounding box center [1205, 374] width 41 height 34
click at [1194, 566] on img at bounding box center [1205, 572] width 42 height 22
click at [412, 60] on p "FYE 2027 S3 UP Epic [PERSON_NAME]" at bounding box center [468, 54] width 201 height 15
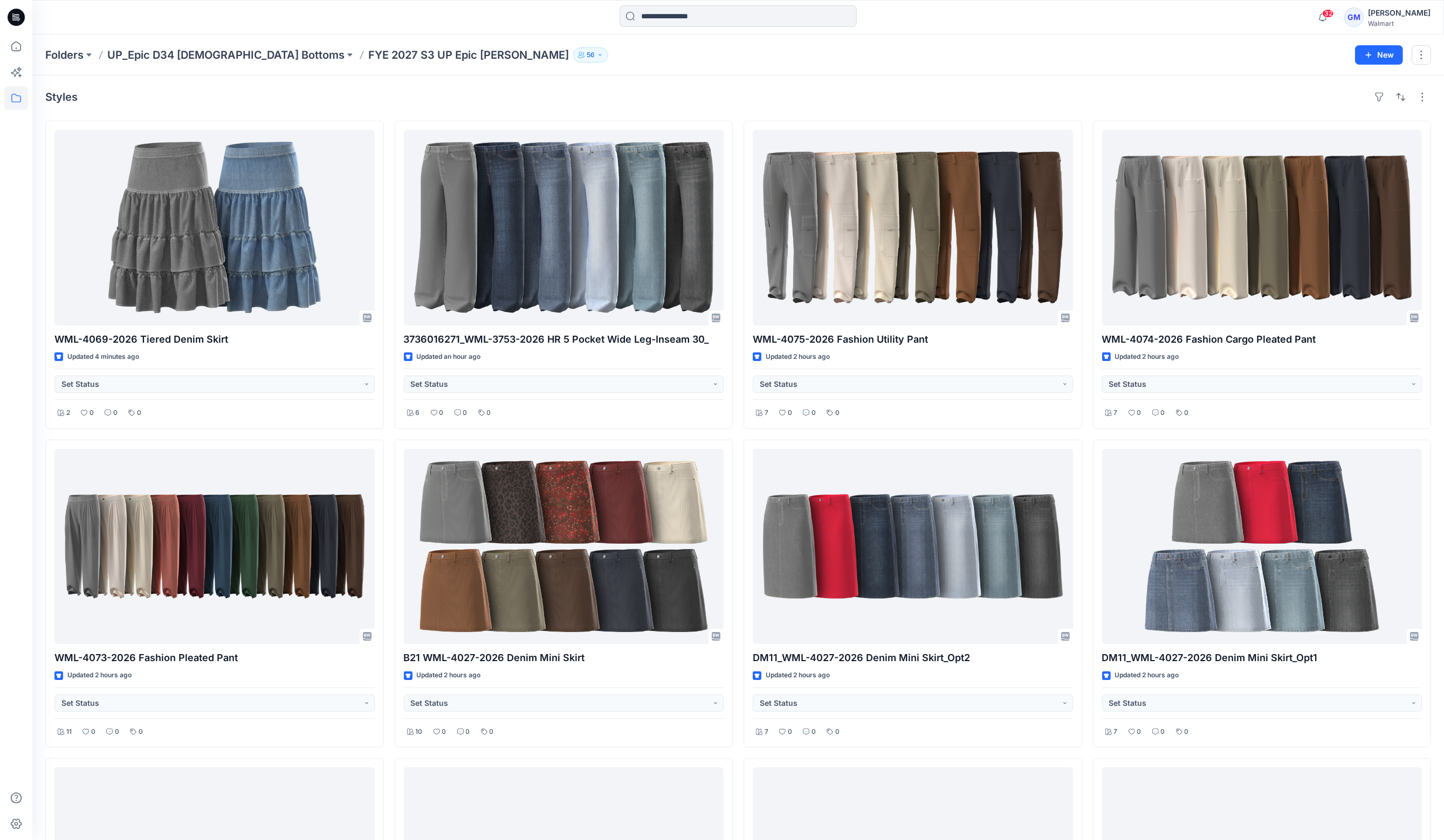
click at [992, 112] on div "Styles WML-4069-2026 Tiered Denim Skirt Updated 4 minutes ago Set Status 2 0 0 …" at bounding box center [738, 597] width 1412 height 1043
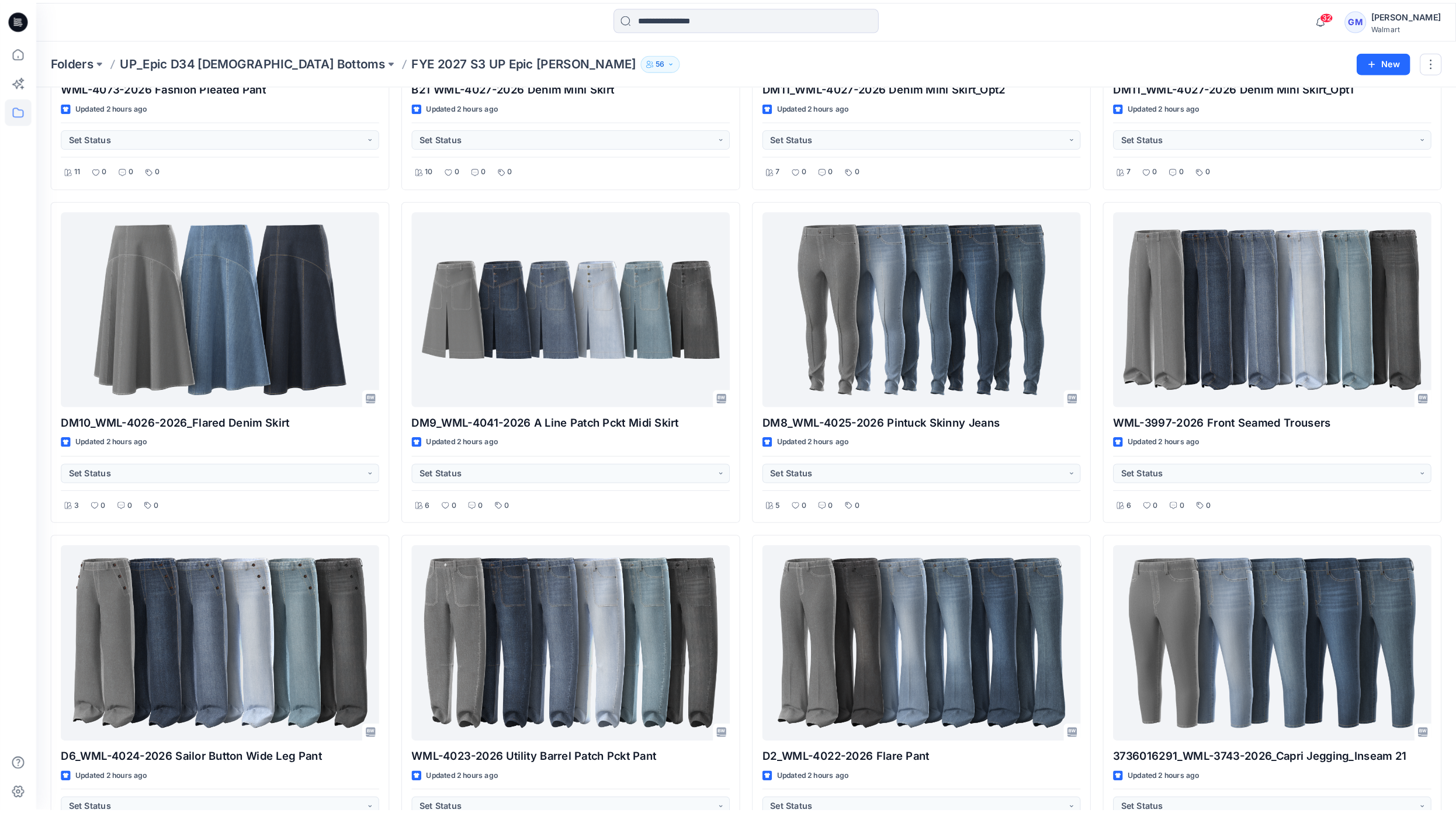
scroll to position [585, 0]
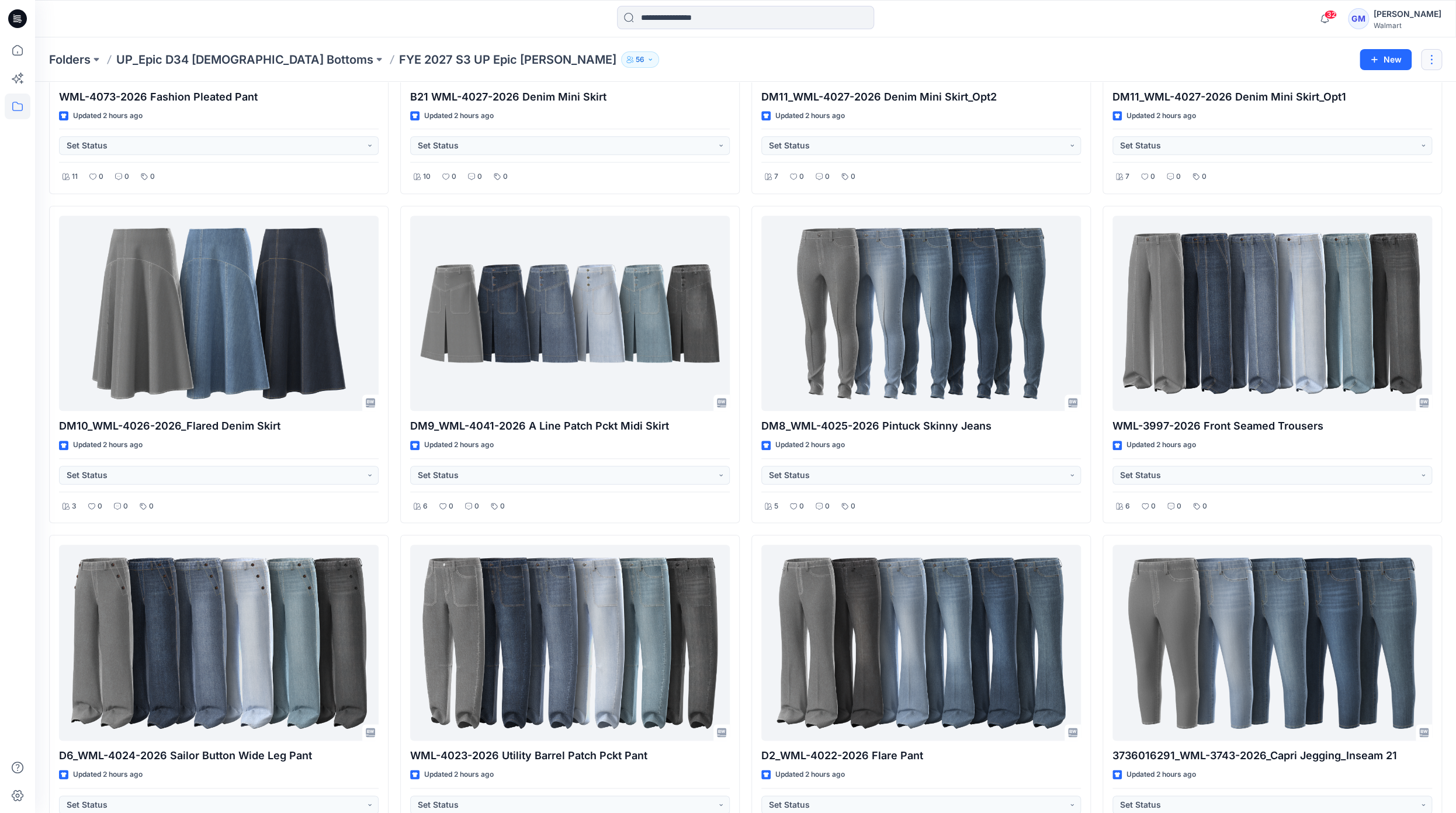
click at [1431, 61] on button "button" at bounding box center [1431, 60] width 21 height 21
click at [1249, 44] on div "Folders UP_Epic D34 [DEMOGRAPHIC_DATA] Bottoms FYE 2027 S3 UP Epic [PERSON_NAME…" at bounding box center [745, 60] width 1420 height 44
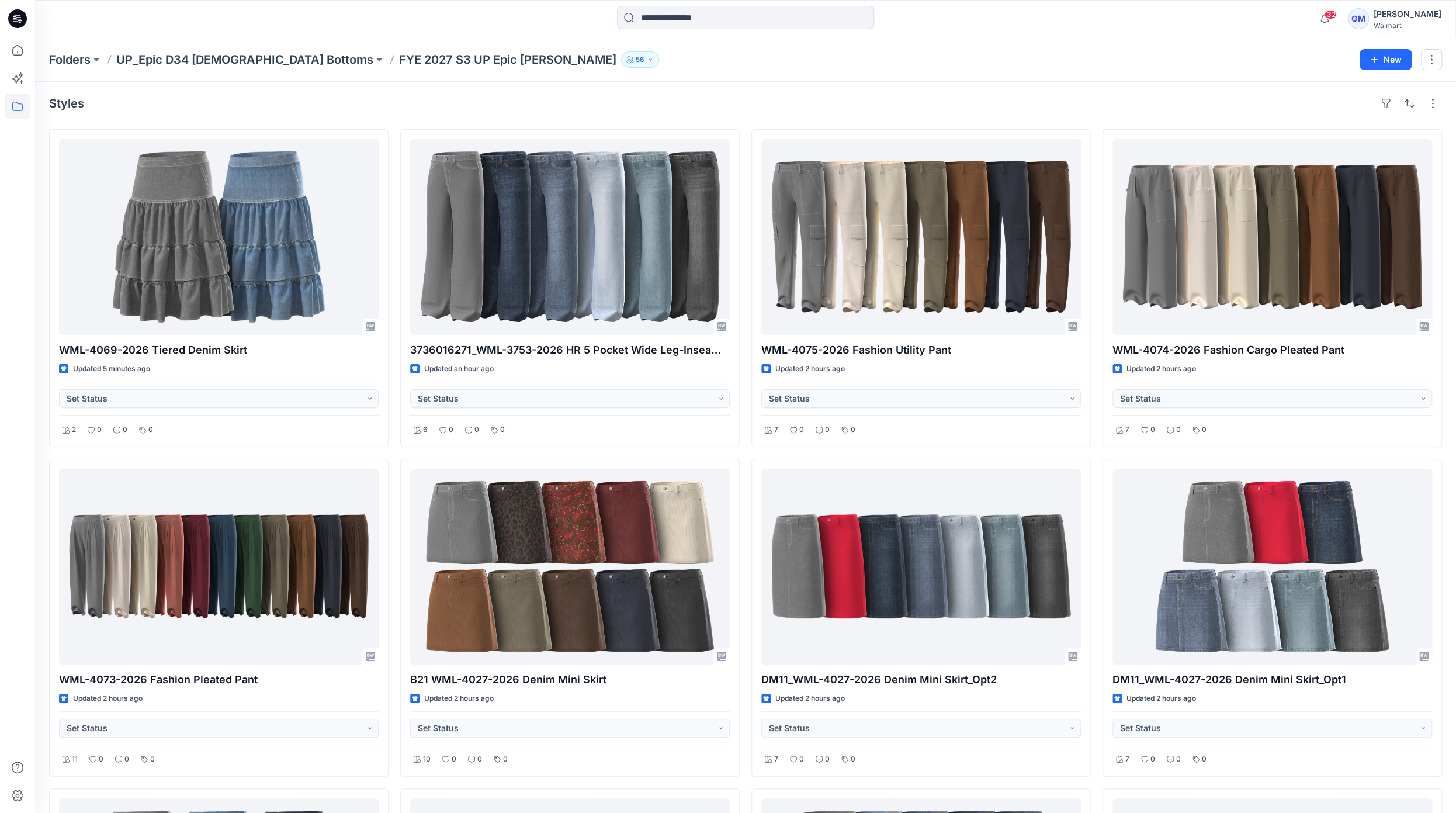
scroll to position [0, 0]
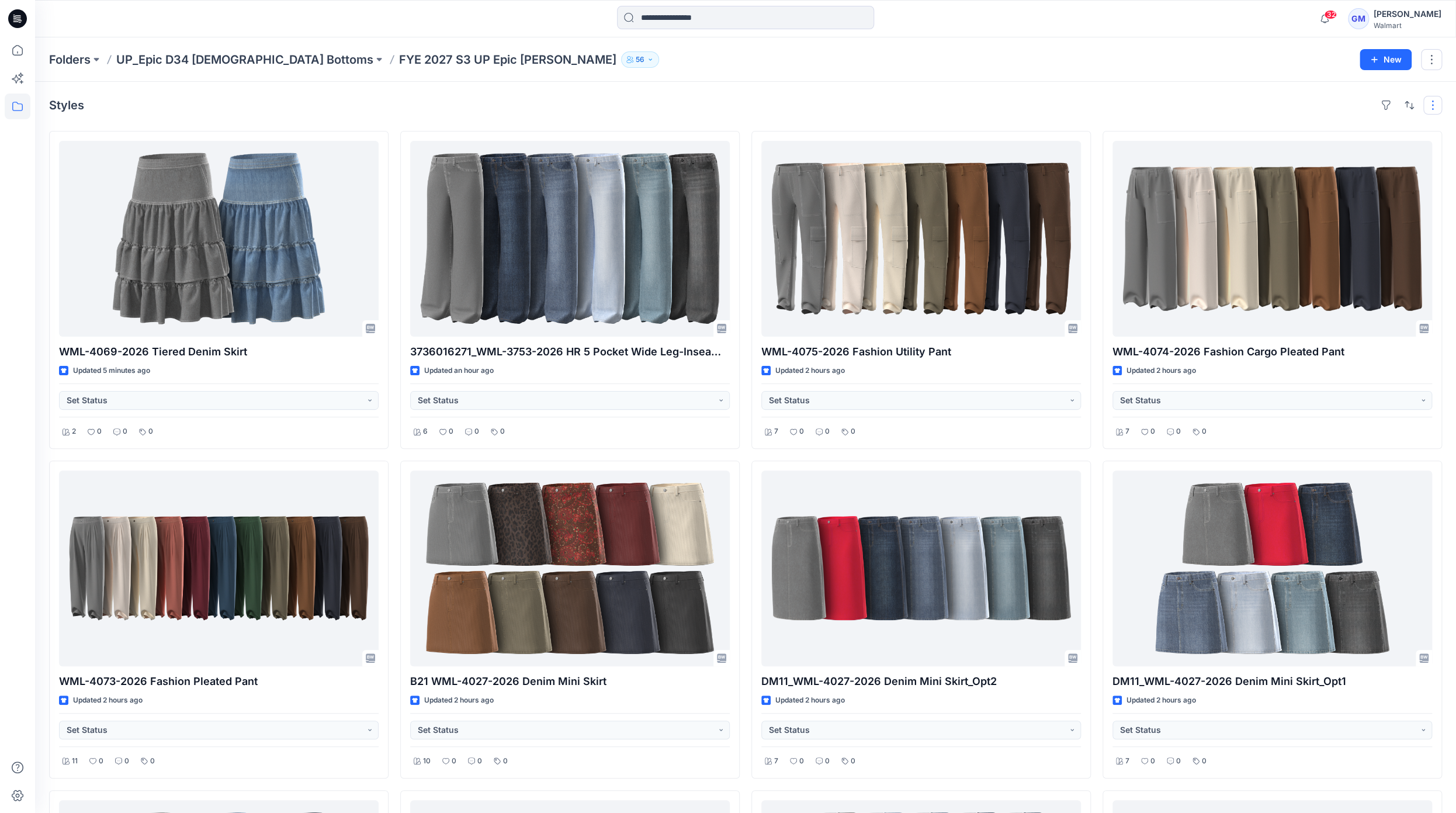
click at [1431, 104] on button "button" at bounding box center [1432, 104] width 18 height 18
click at [1313, 178] on button "Card Info" at bounding box center [1275, 180] width 112 height 23
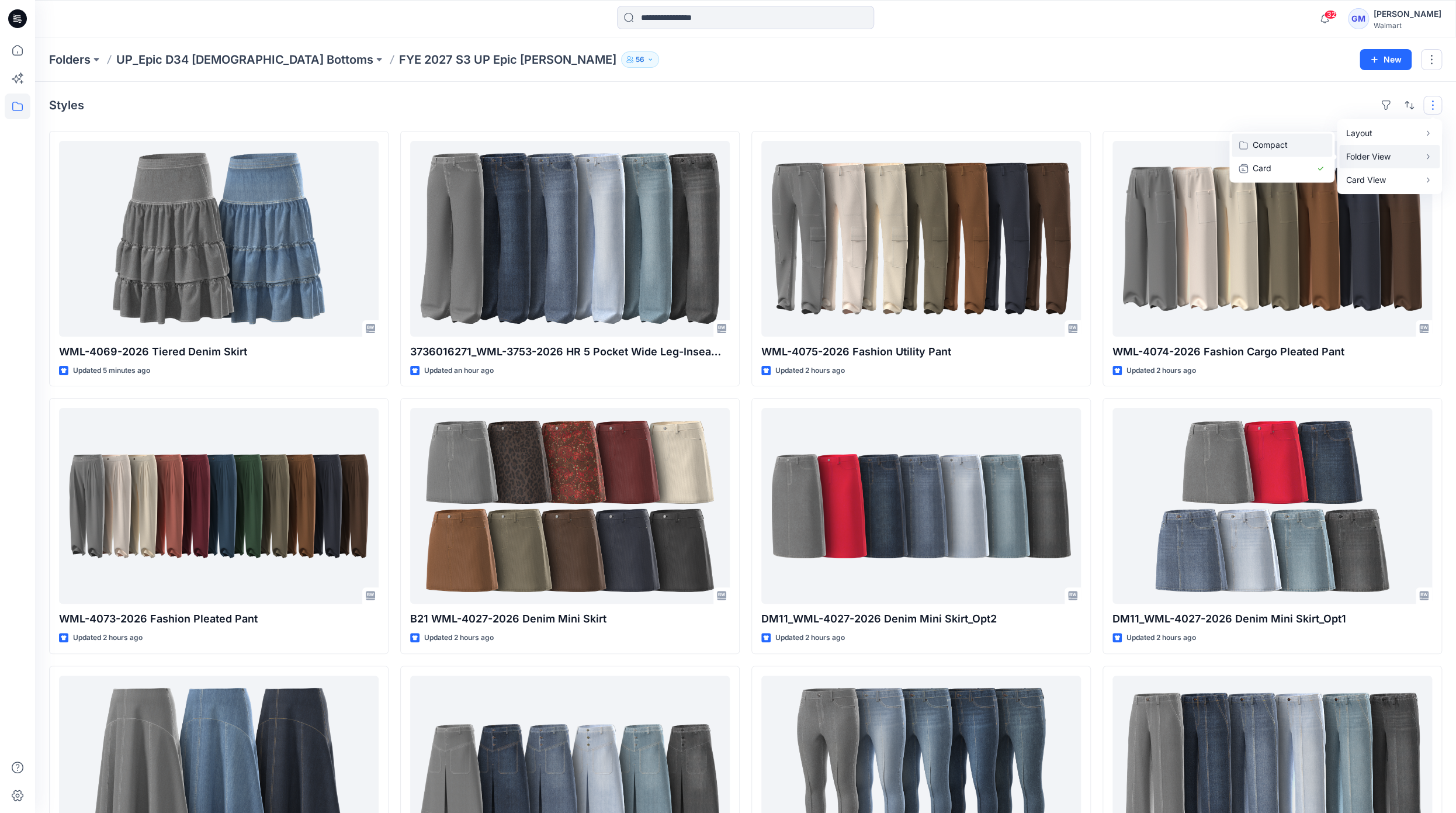
click at [1270, 141] on p "Compact" at bounding box center [1281, 145] width 58 height 15
click at [1111, 79] on div "Folders UP_Epic D34 [DEMOGRAPHIC_DATA] Bottoms FYE 2027 S3 UP Epic [PERSON_NAME…" at bounding box center [745, 60] width 1420 height 44
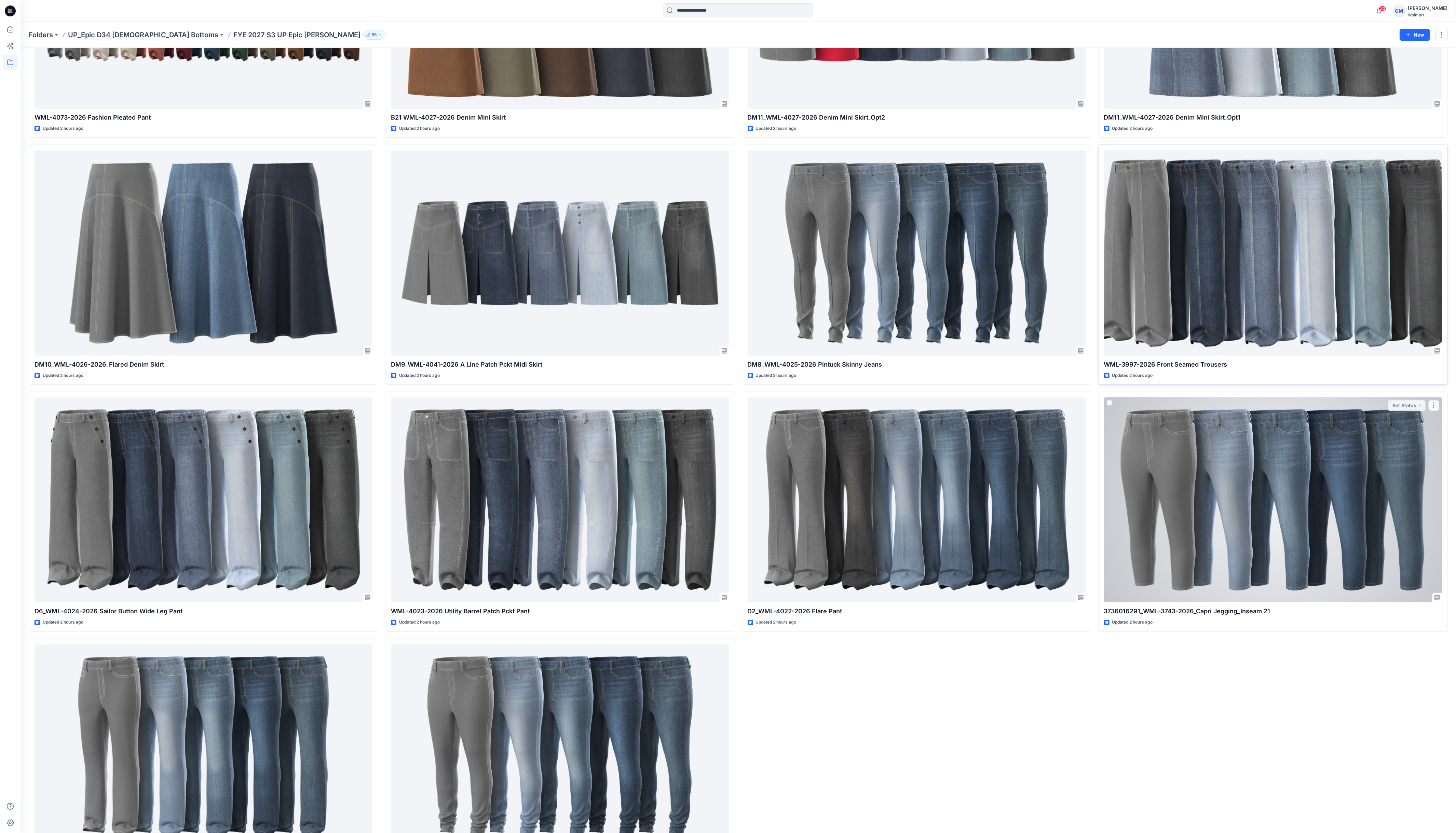
scroll to position [480, 0]
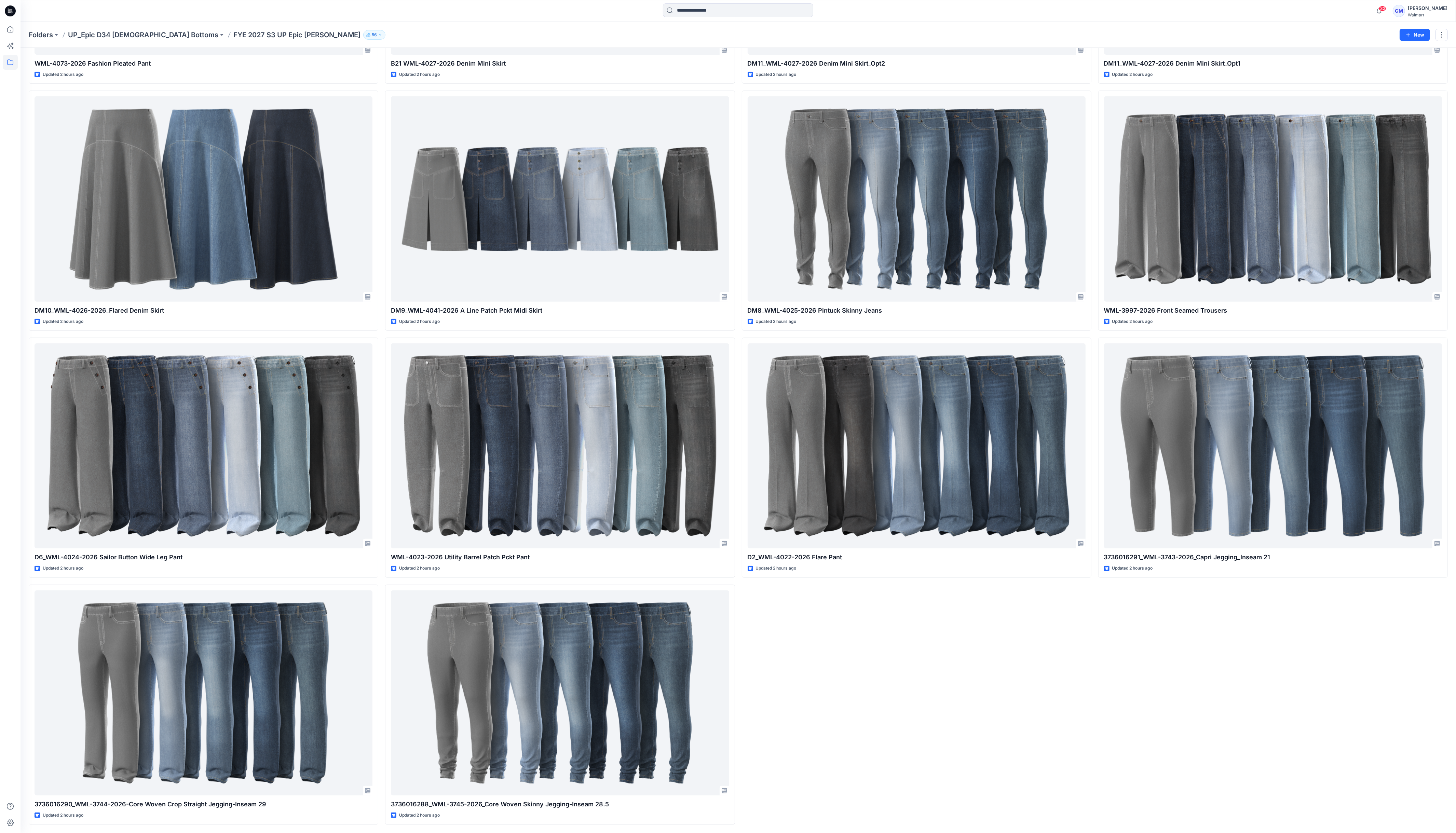
click at [922, 532] on div "WML-4074-2026 Fashion Cargo Pleated Pant Updated 2 hours ago DM11_WML-4027-2026…" at bounding box center [1273, 211] width 349 height 1228
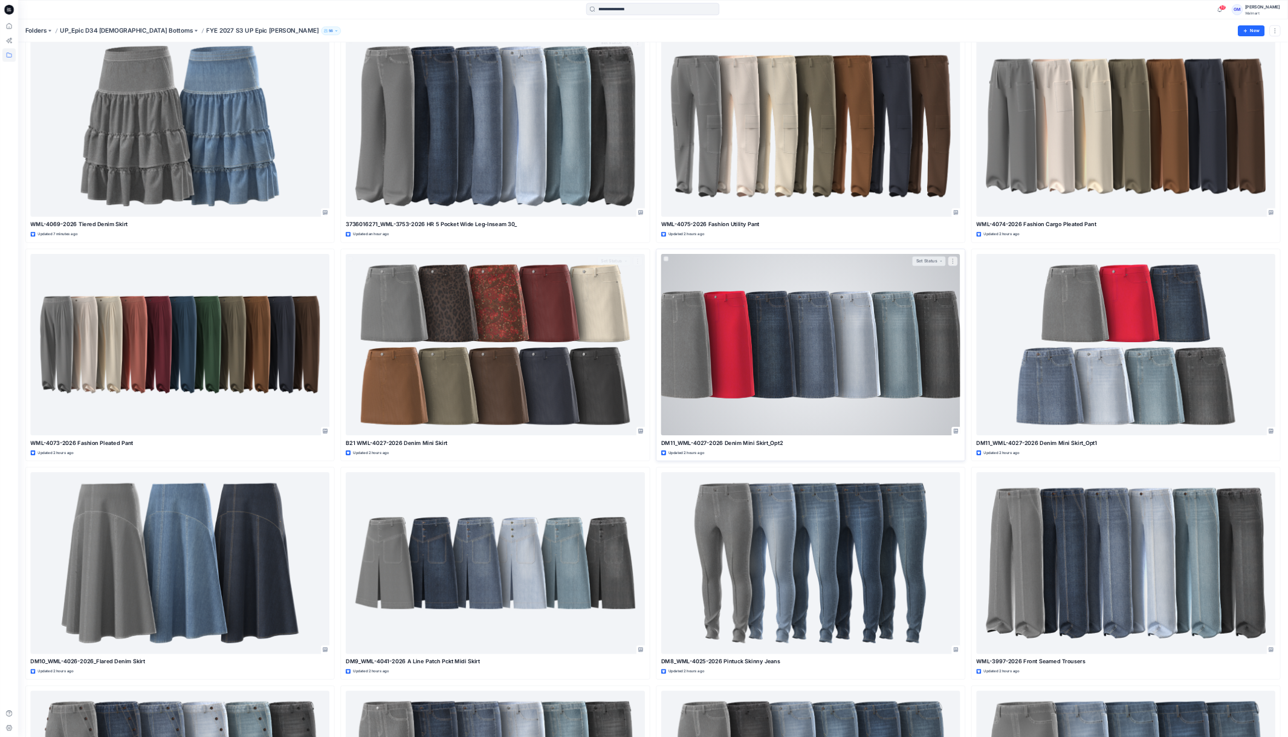
scroll to position [0, 0]
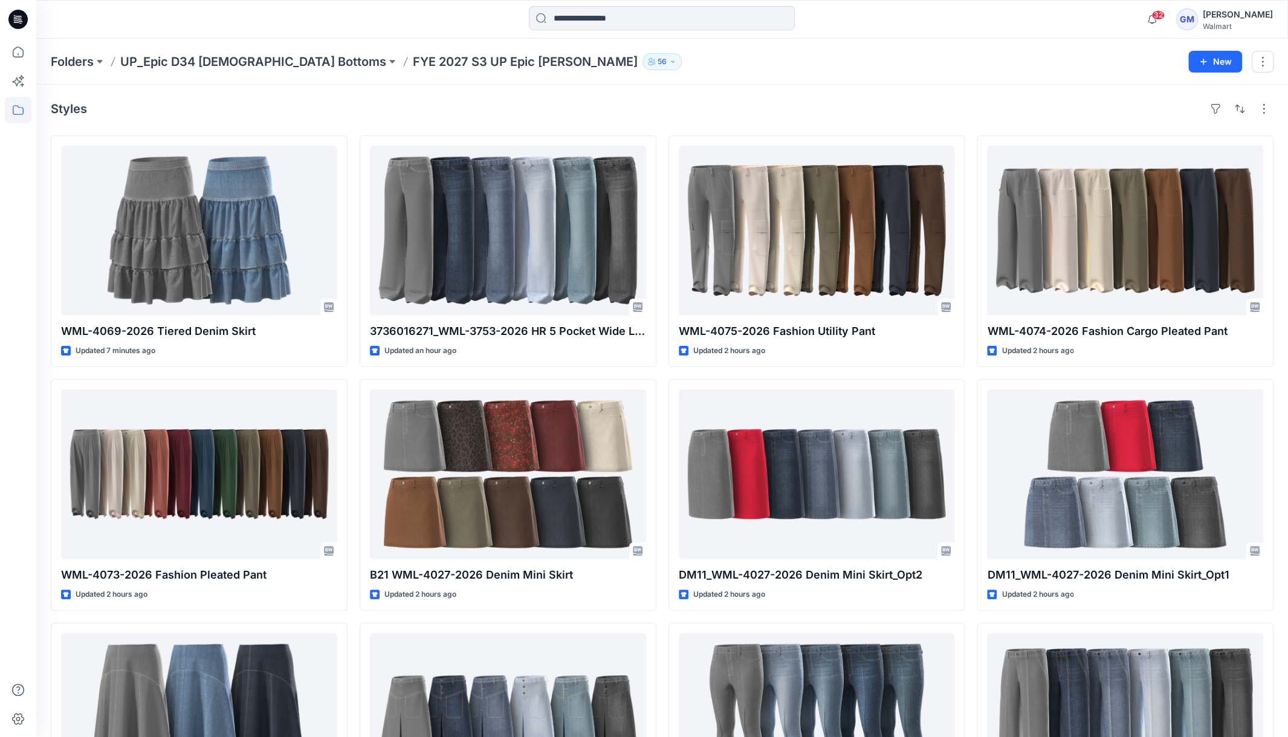
drag, startPoint x: 2399, startPoint y: 1, endPoint x: 914, endPoint y: 96, distance: 1488.4
click at [914, 96] on div "Styles WML-4069-2026 Tiered Denim Skirt Updated 7 minutes ago WML-4073-2026 Fas…" at bounding box center [662, 720] width 1252 height 1271
